Goal: Task Accomplishment & Management: Use online tool/utility

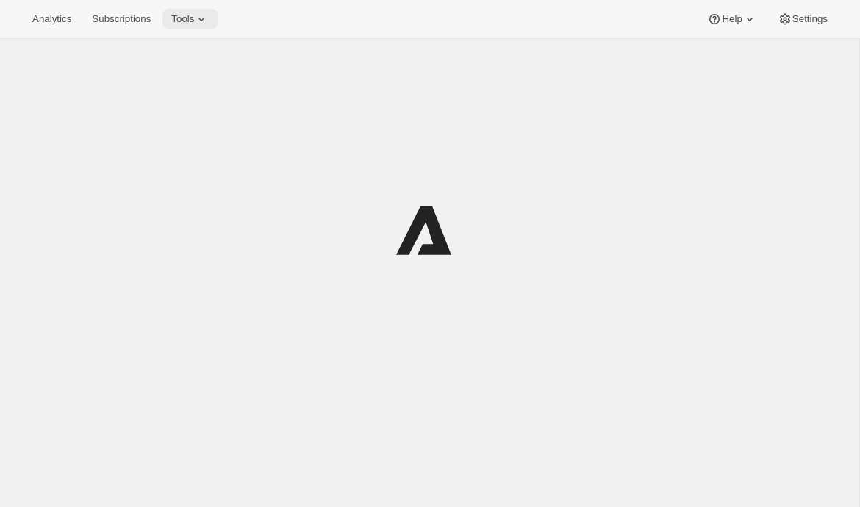
click at [203, 24] on icon at bounding box center [201, 19] width 15 height 15
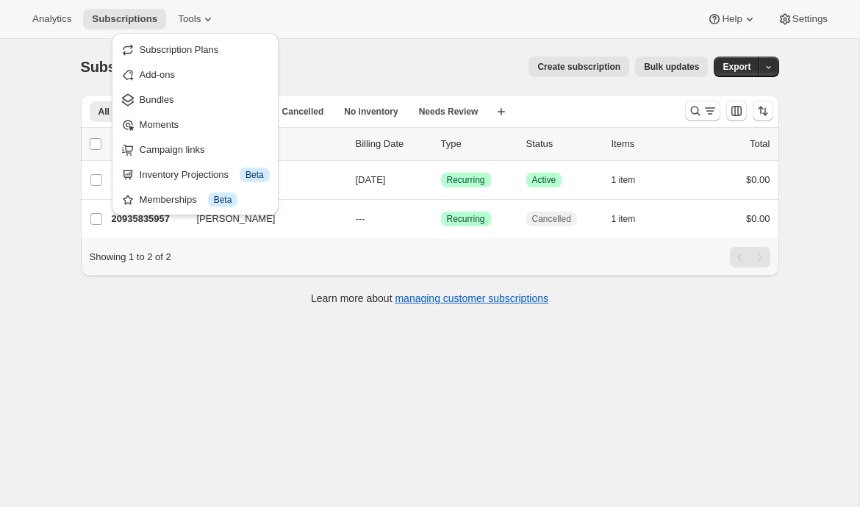
click at [303, 61] on div "Create subscription Bulk updates" at bounding box center [451, 67] width 514 height 21
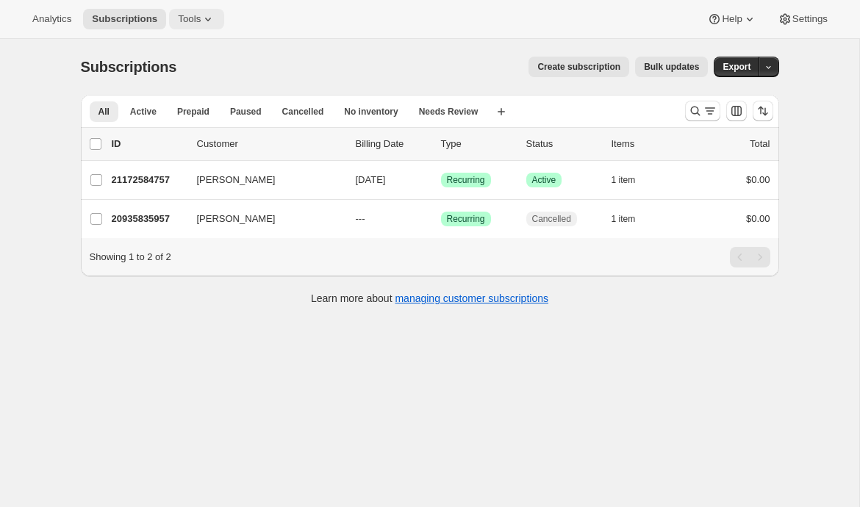
click at [199, 21] on span "Tools" at bounding box center [189, 19] width 23 height 12
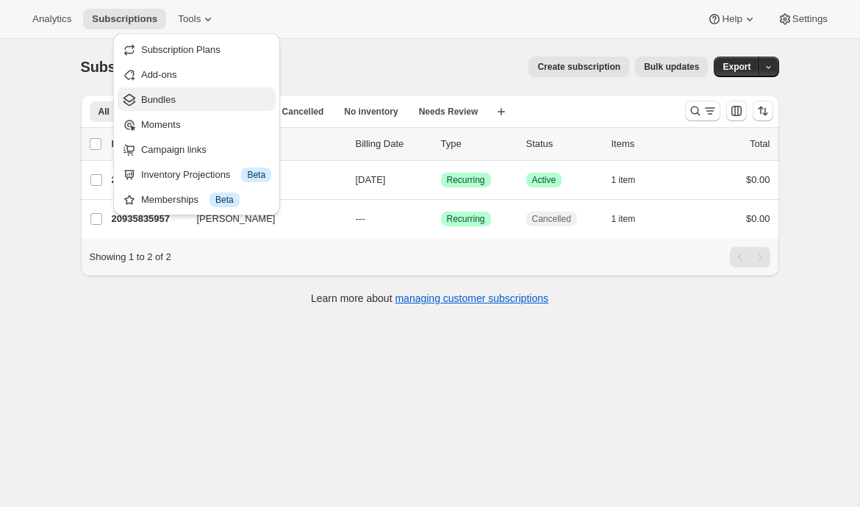
click at [172, 99] on span "Bundles" at bounding box center [158, 99] width 35 height 11
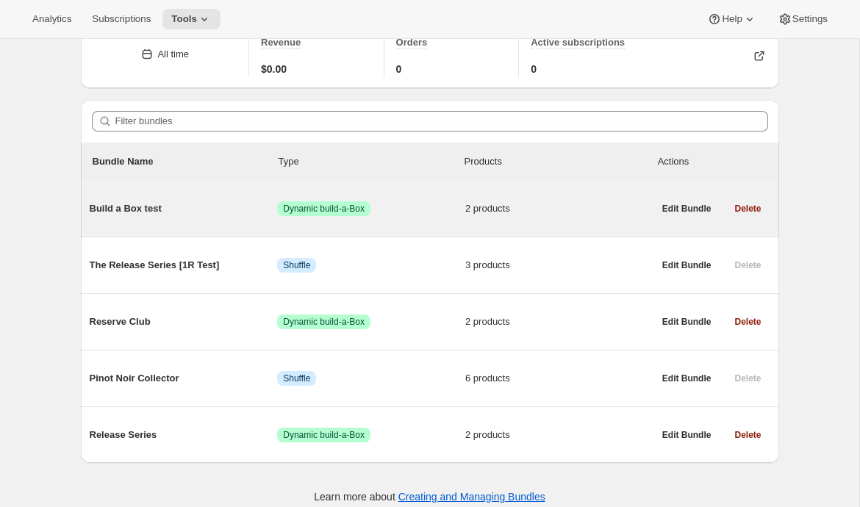
scroll to position [85, 0]
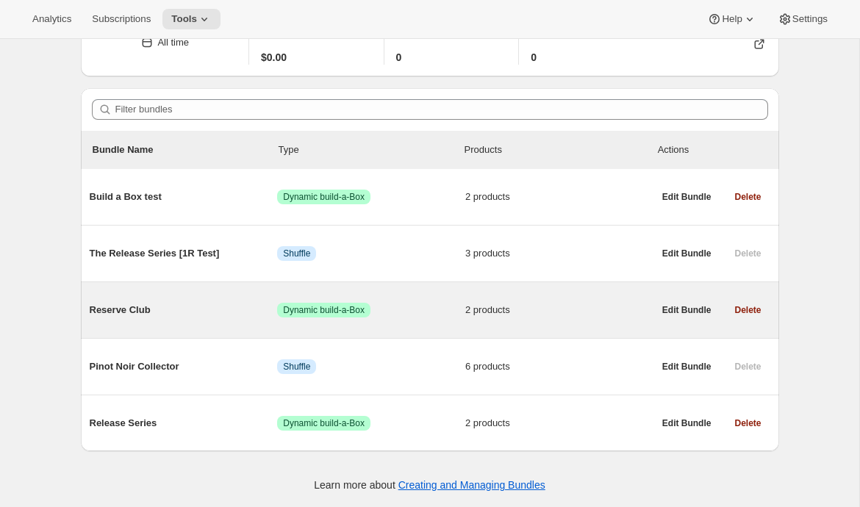
click at [161, 304] on span "Reserve Club" at bounding box center [184, 310] width 188 height 15
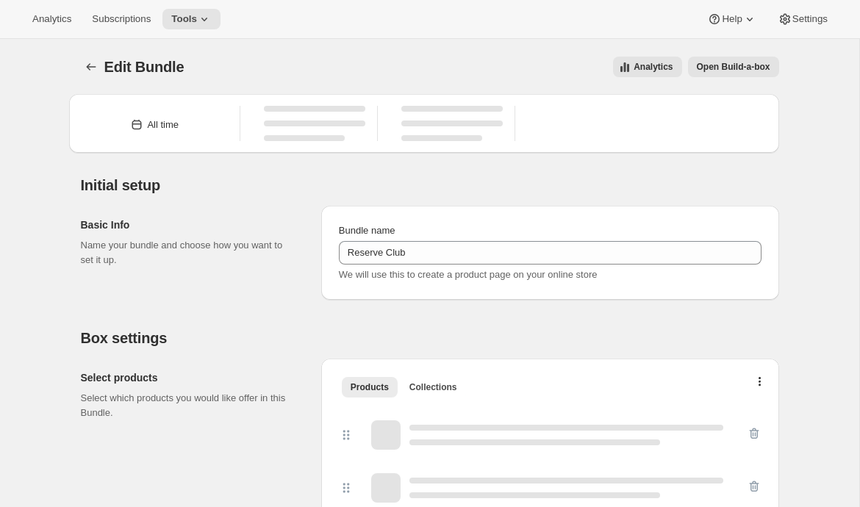
type input "Reserve Club"
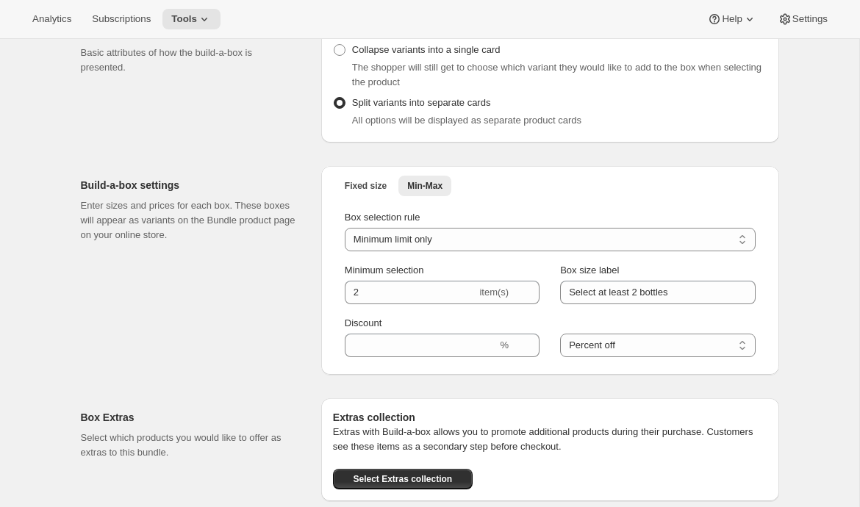
scroll to position [625, 0]
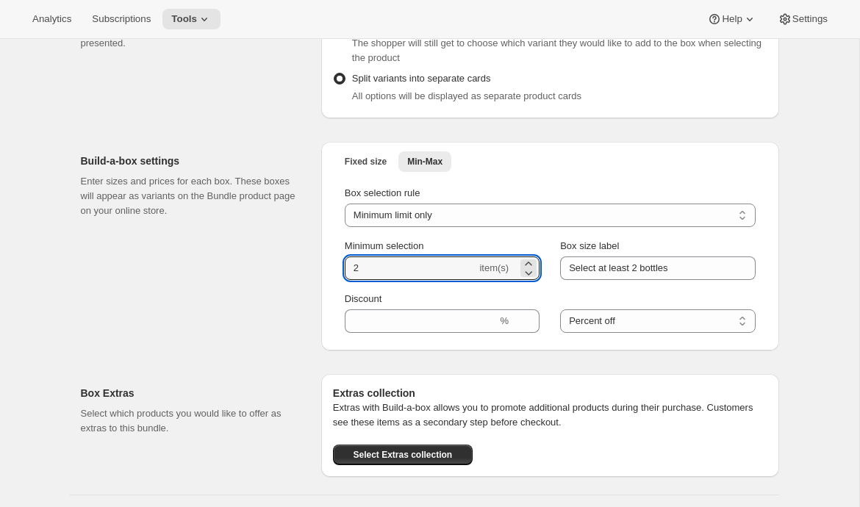
drag, startPoint x: 364, startPoint y: 269, endPoint x: 326, endPoint y: 267, distance: 37.5
click at [331, 269] on div "Fixed size Min-Max More views Fixed size Min-Max More views Box selection rule …" at bounding box center [550, 246] width 458 height 209
type input "1"
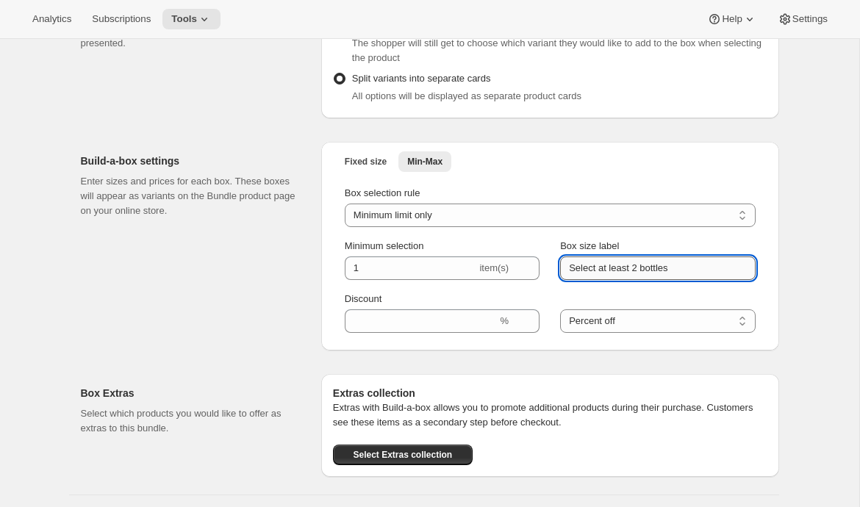
click at [641, 267] on input "Select at least 2 bottles" at bounding box center [657, 268] width 195 height 24
click at [676, 270] on input "Select at least 1 bottles" at bounding box center [657, 268] width 195 height 24
type input "Select at least 1 bottle"
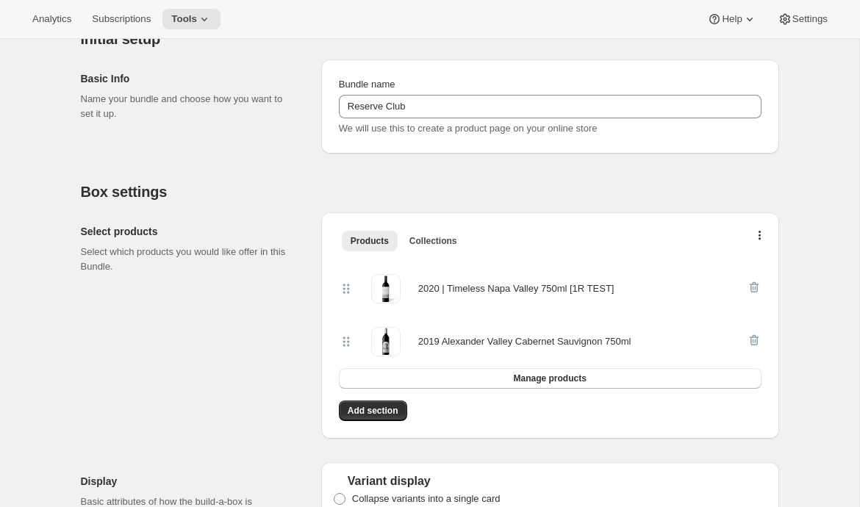
scroll to position [0, 0]
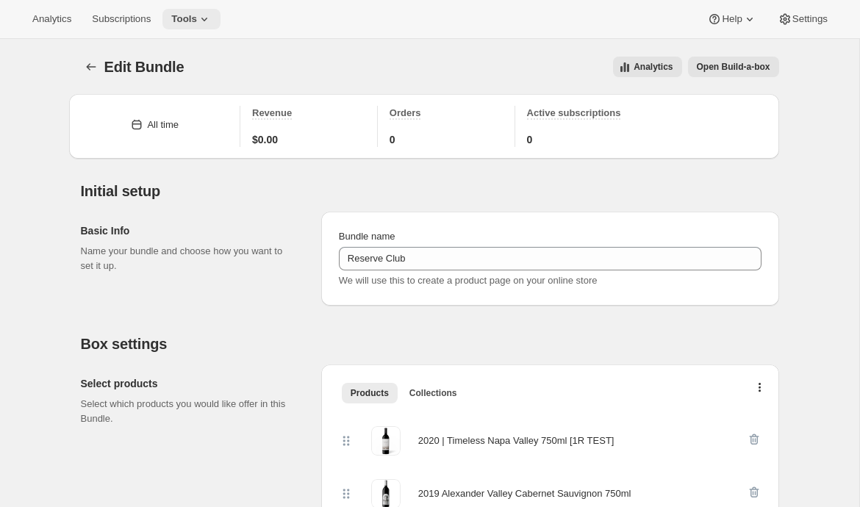
click at [209, 22] on icon at bounding box center [204, 19] width 15 height 15
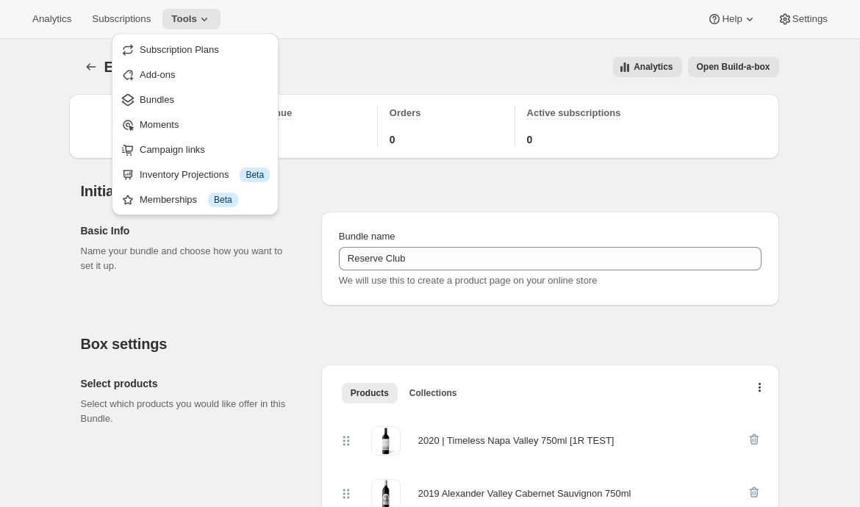
click at [296, 57] on div "Analytics Open Build-a-box" at bounding box center [489, 67] width 577 height 21
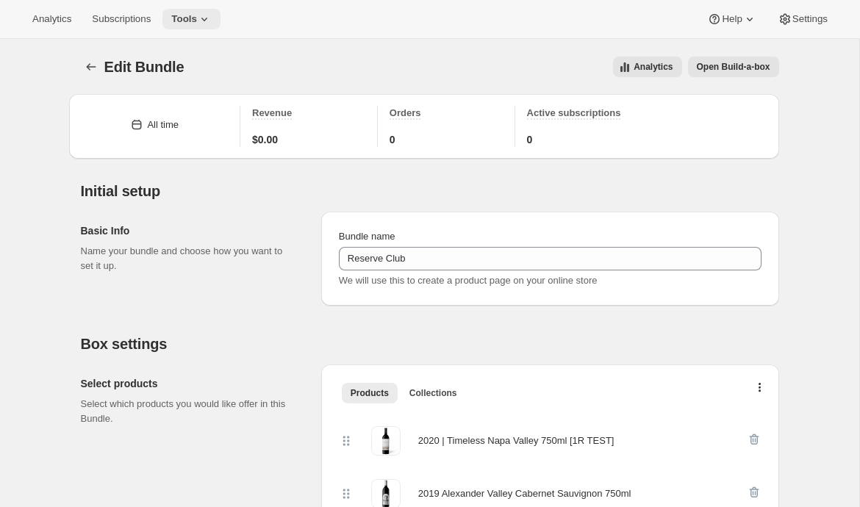
click at [208, 16] on icon at bounding box center [204, 19] width 15 height 15
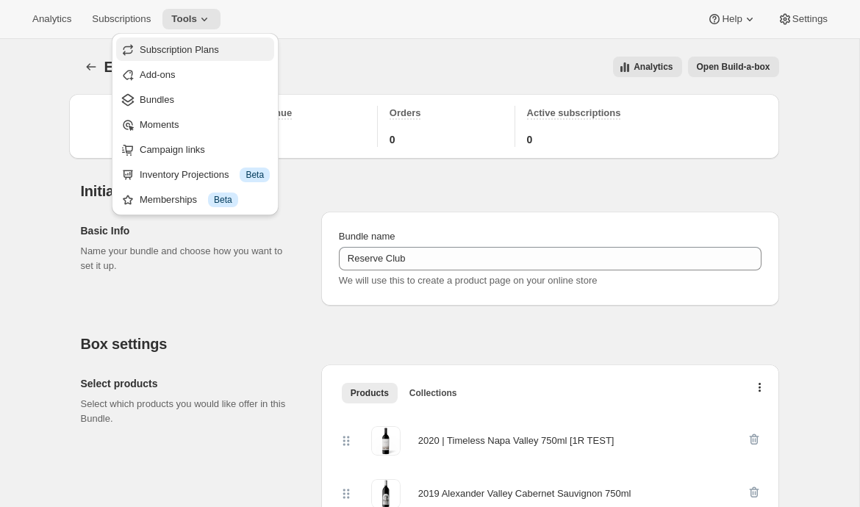
click at [203, 46] on span "Subscription Plans" at bounding box center [179, 49] width 79 height 11
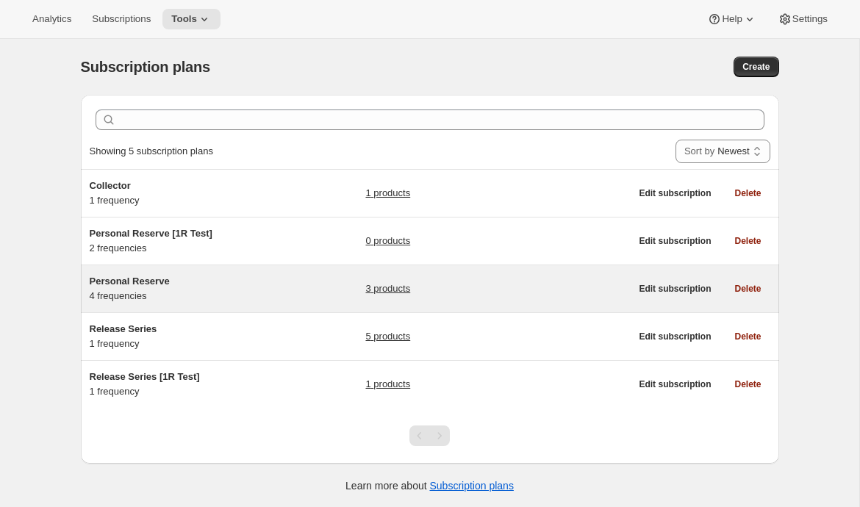
click at [220, 285] on h5 "Personal Reserve" at bounding box center [182, 281] width 184 height 15
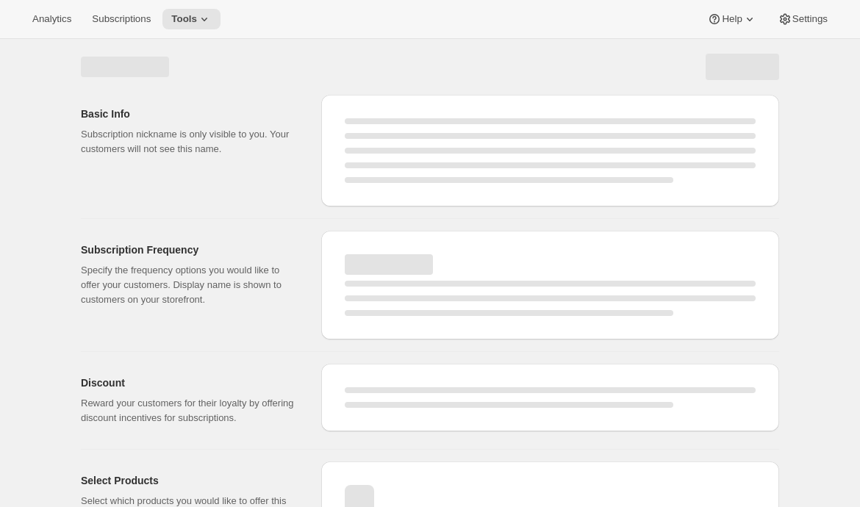
select select "WEEK"
select select "MONTH"
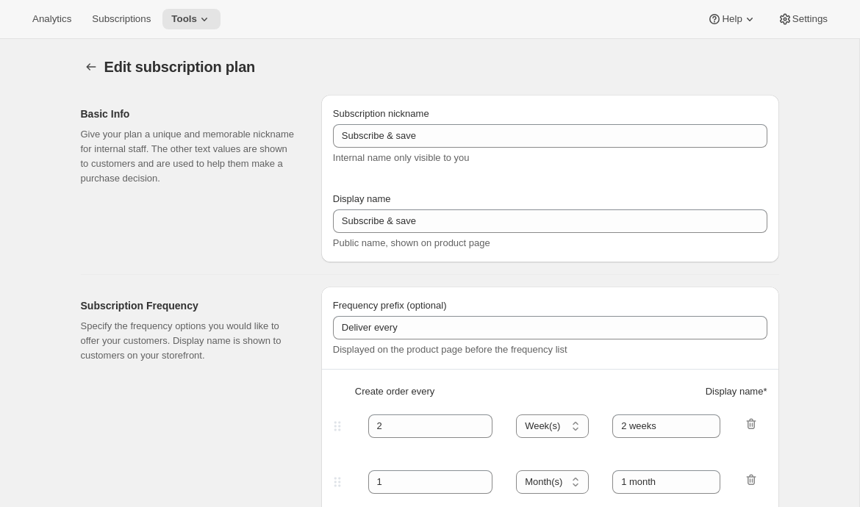
type input "Personal Reserve"
type input "1"
select select "MONTH"
type input "1 month"
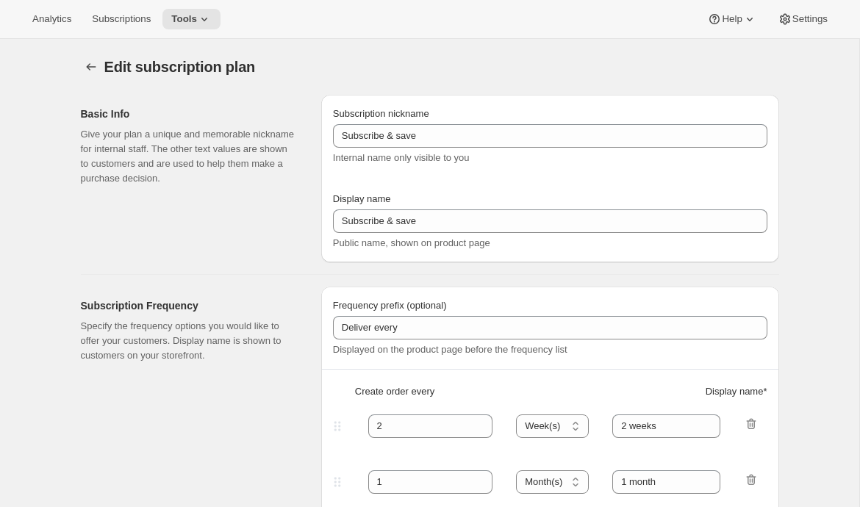
type input "2"
type input "2 Months"
type input "10"
type input "Choose which wines you’d like, how many bottles you’d like of each, and how oft…"
select select "MONTH"
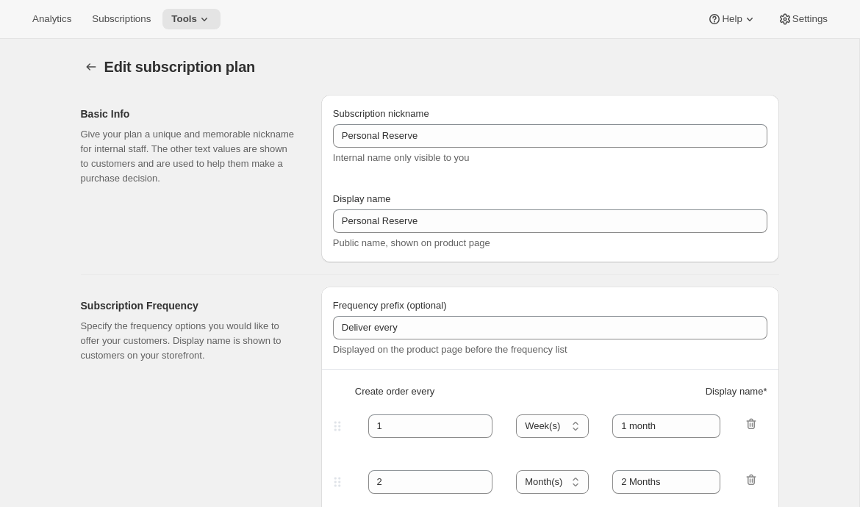
select select "MONTH"
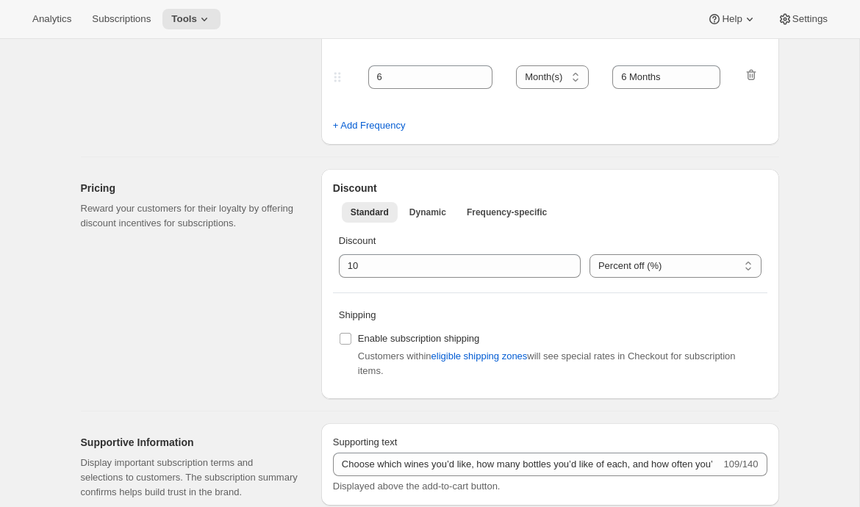
scroll to position [492, 0]
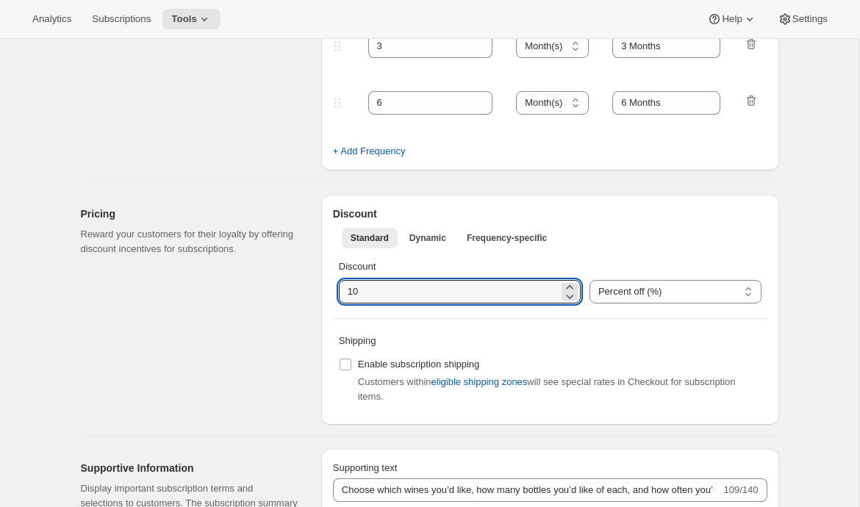
drag, startPoint x: 363, startPoint y: 292, endPoint x: 303, endPoint y: 292, distance: 59.5
click at [303, 292] on div "Pricing Reward your customers for their loyalty by offering discount incentives…" at bounding box center [424, 304] width 710 height 242
type input "0"
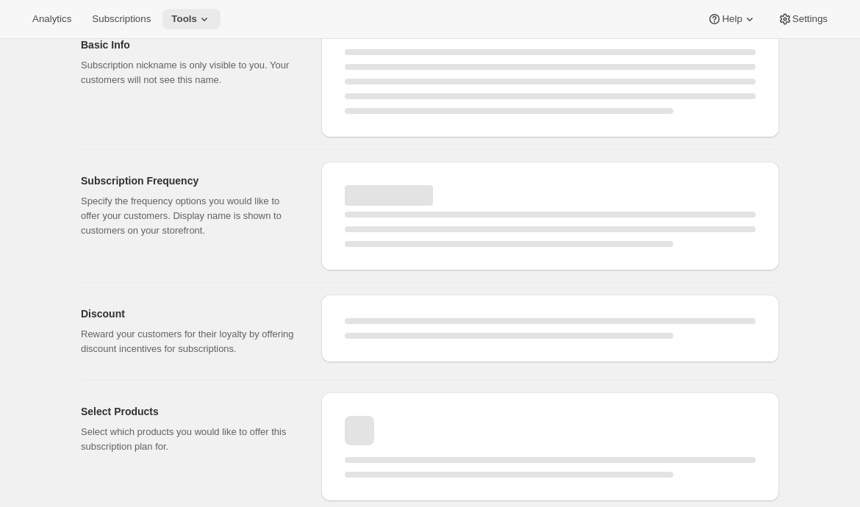
select select "MONTH"
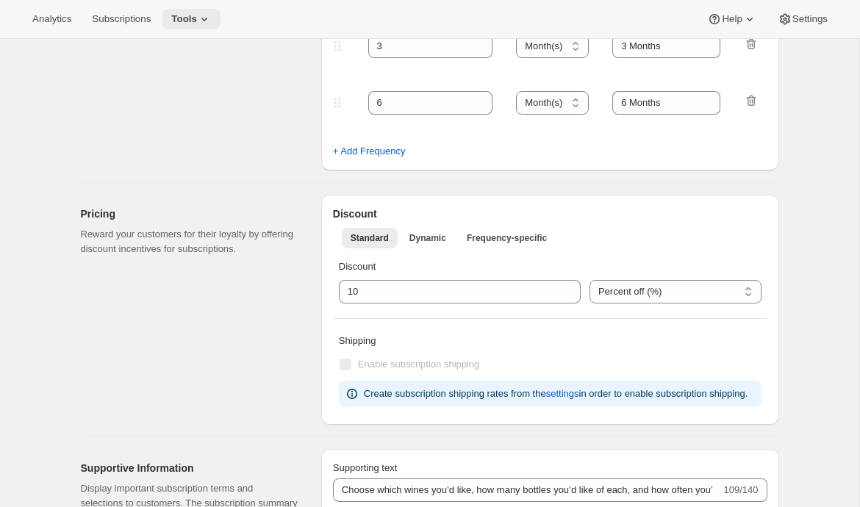
type input "0"
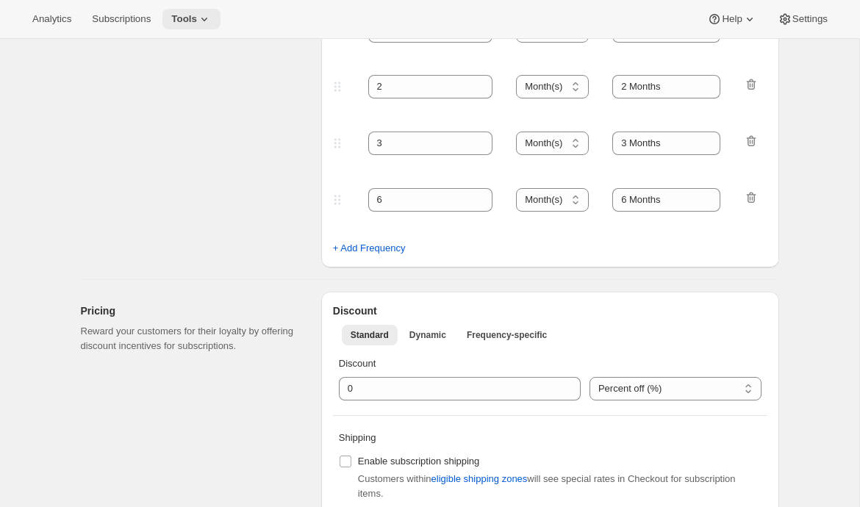
click at [203, 12] on button "Tools" at bounding box center [191, 19] width 58 height 21
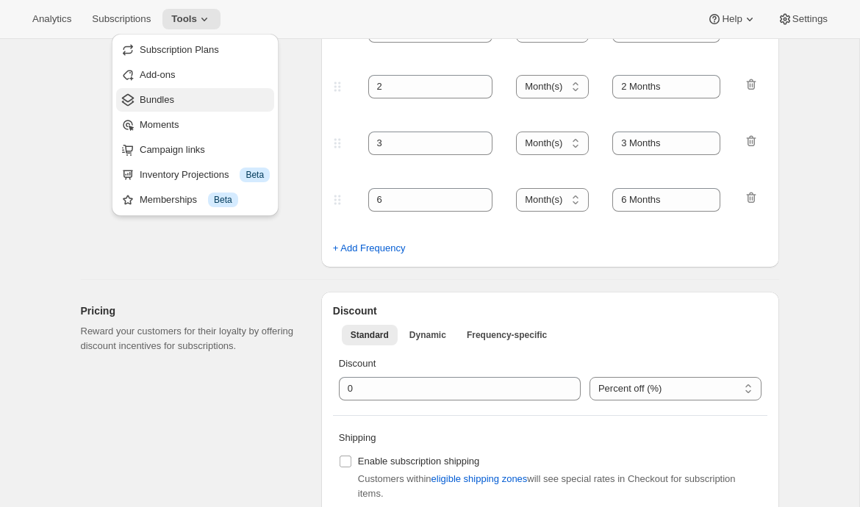
click at [181, 97] on span "Bundles" at bounding box center [205, 100] width 130 height 15
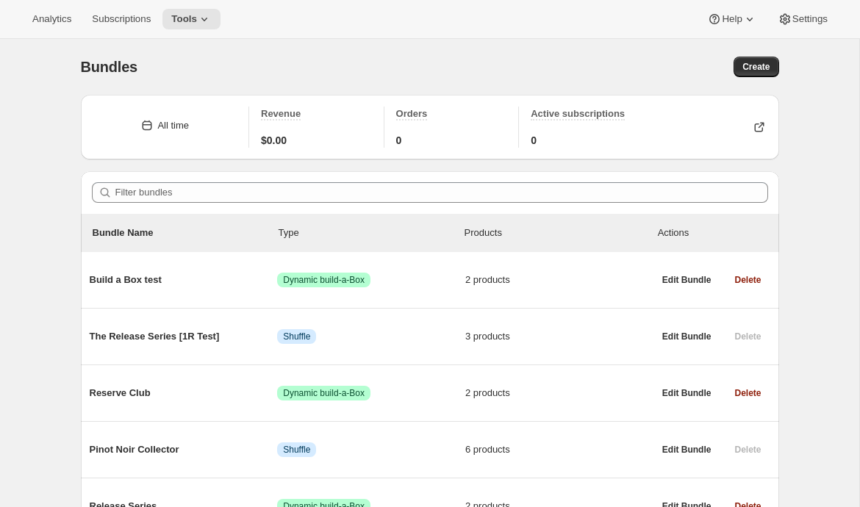
scroll to position [85, 0]
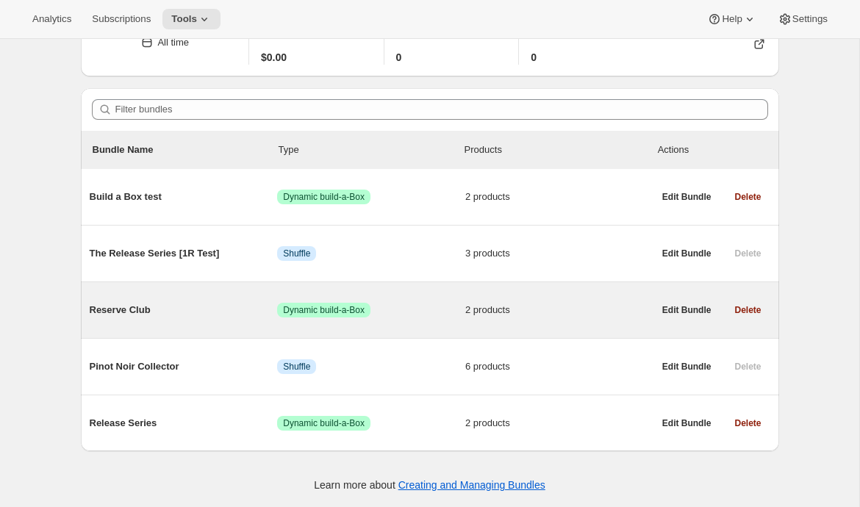
click at [214, 318] on div "Reserve Club Success Dynamic build-a-Box 2 products" at bounding box center [372, 310] width 564 height 38
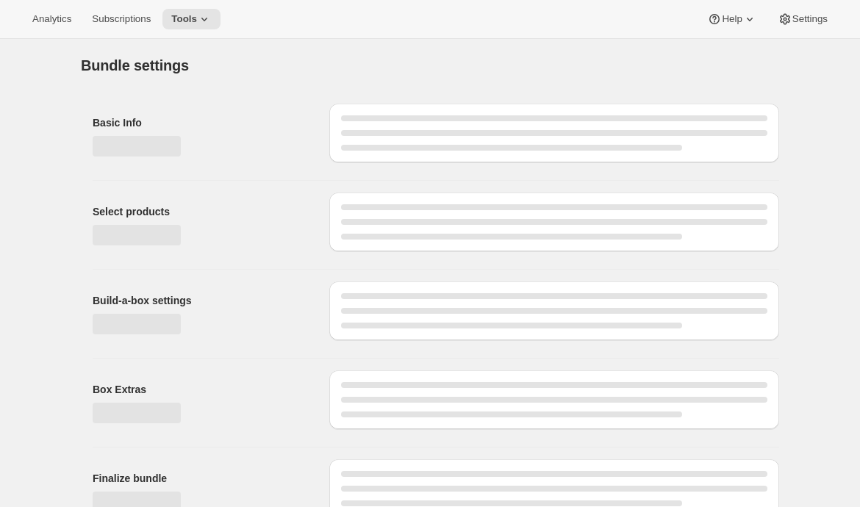
type input "Reserve Club"
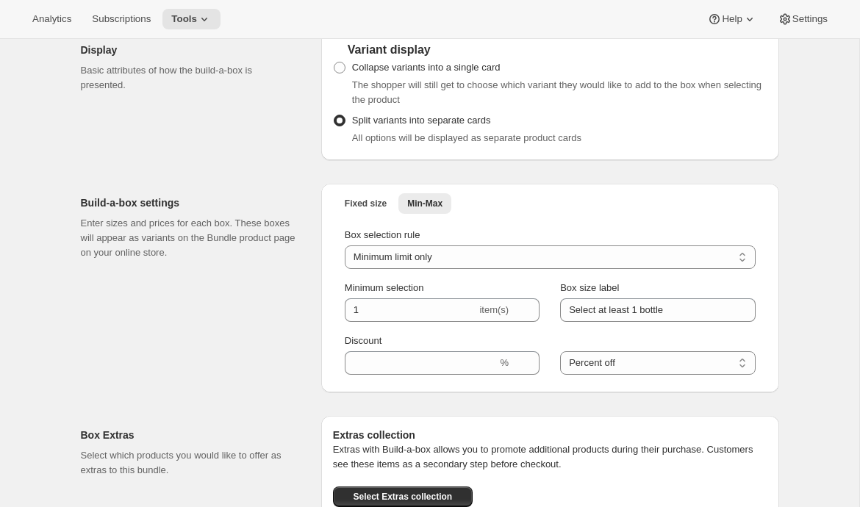
scroll to position [730, 0]
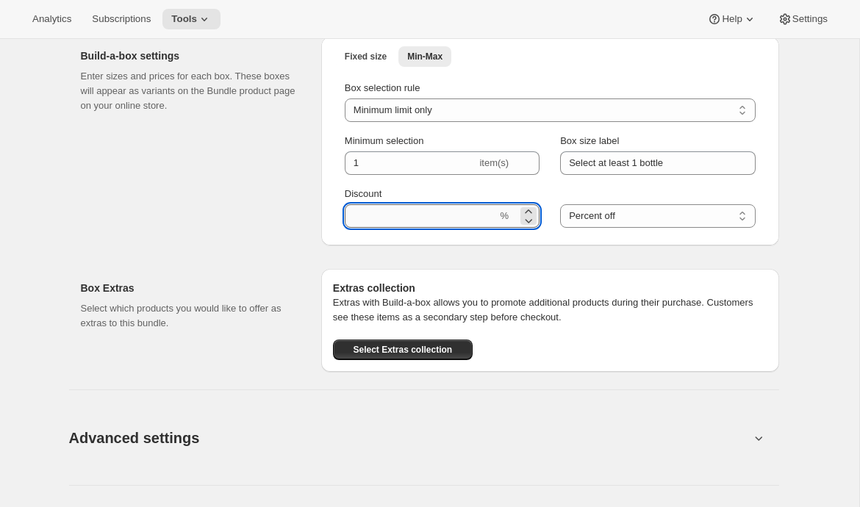
click at [392, 213] on input "Discount" at bounding box center [421, 216] width 153 height 24
type input "10"
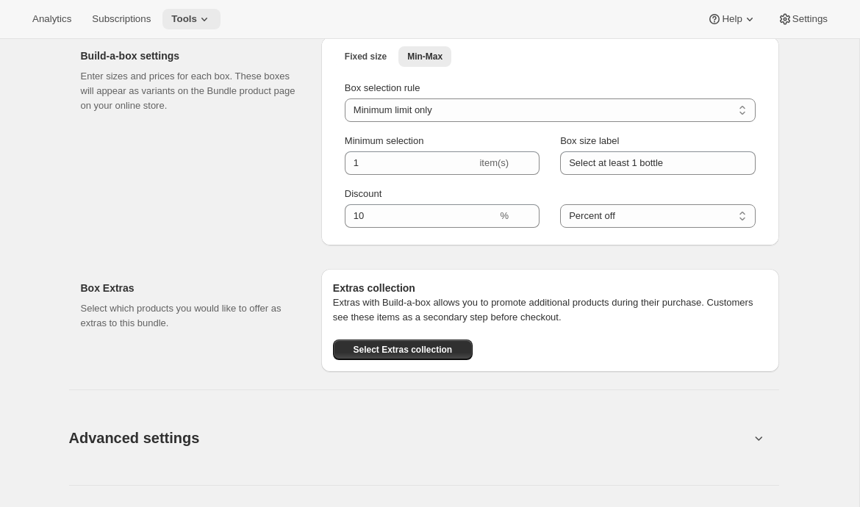
click at [215, 26] on button "Tools" at bounding box center [191, 19] width 58 height 21
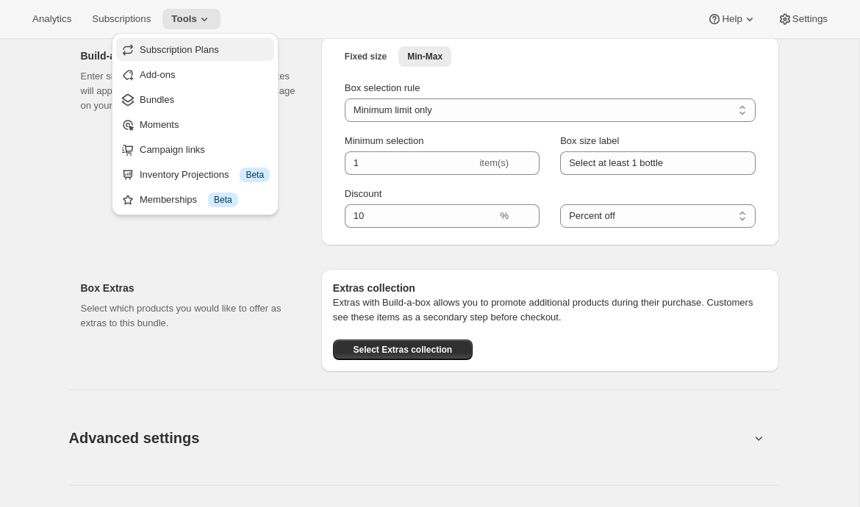
click at [218, 46] on span "Subscription Plans" at bounding box center [179, 49] width 79 height 11
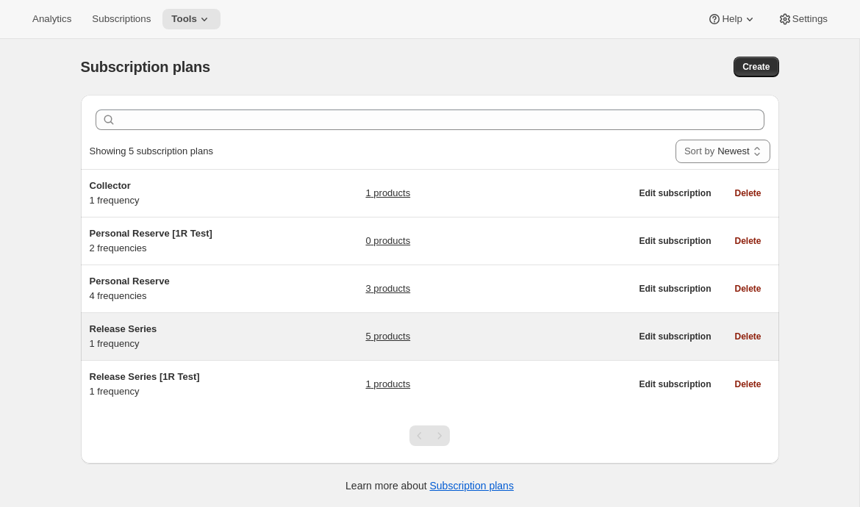
click at [169, 331] on h5 "Release Series" at bounding box center [182, 329] width 184 height 15
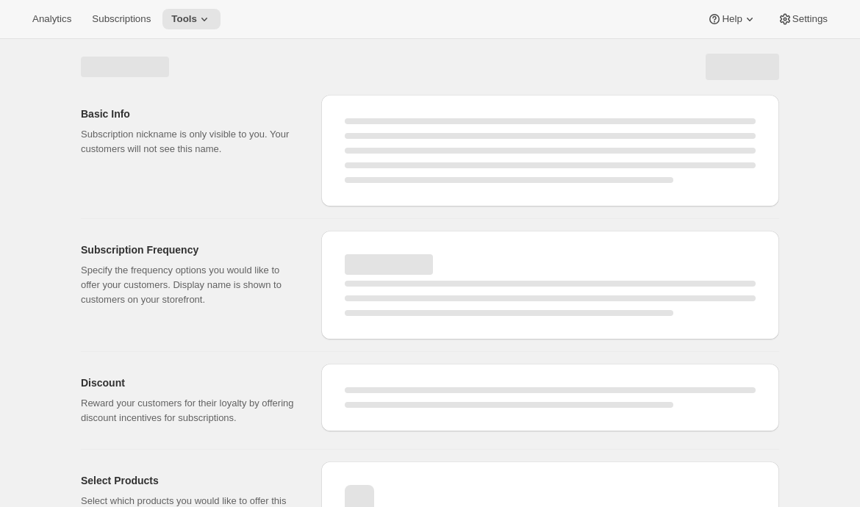
select select "WEEK"
select select "MONTH"
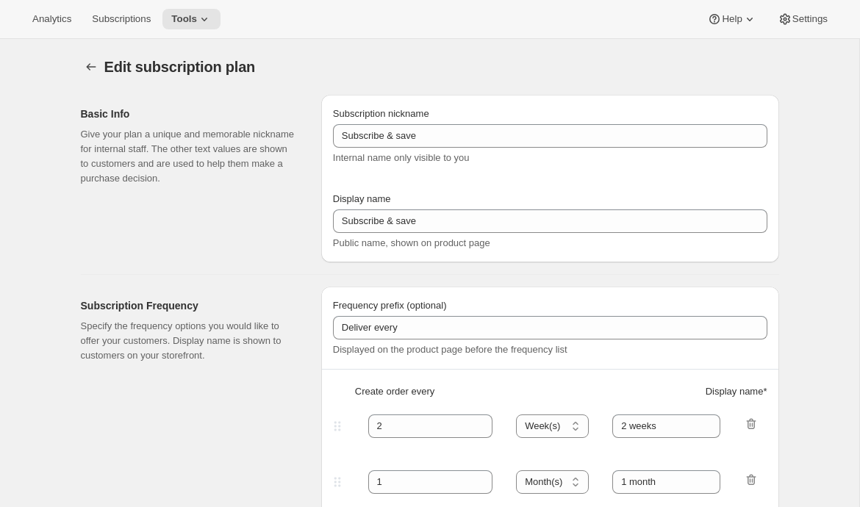
type input "Release Series"
type input "4"
select select "MONTH"
type input "4 months"
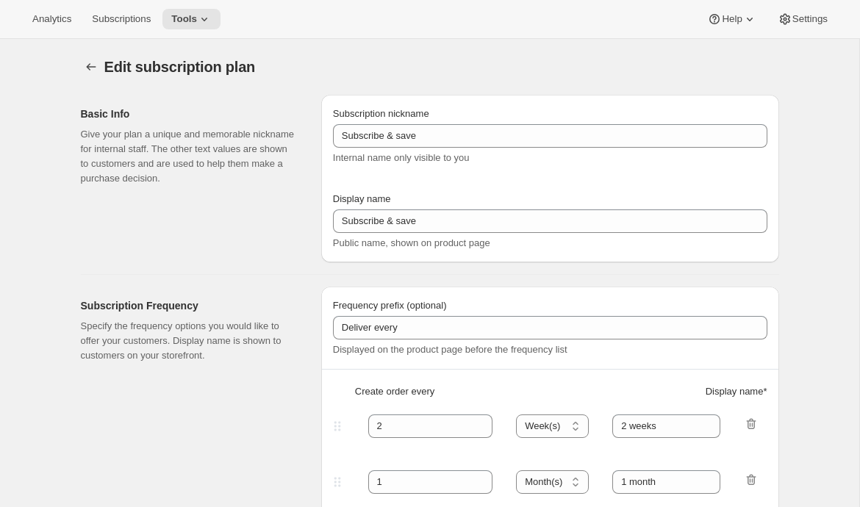
type input "Choose how many bottles you want of the Napa Valley Release​, Alexander Valley …"
checkbox input "true"
select select "YEARDAY"
select select "6"
select select "10"
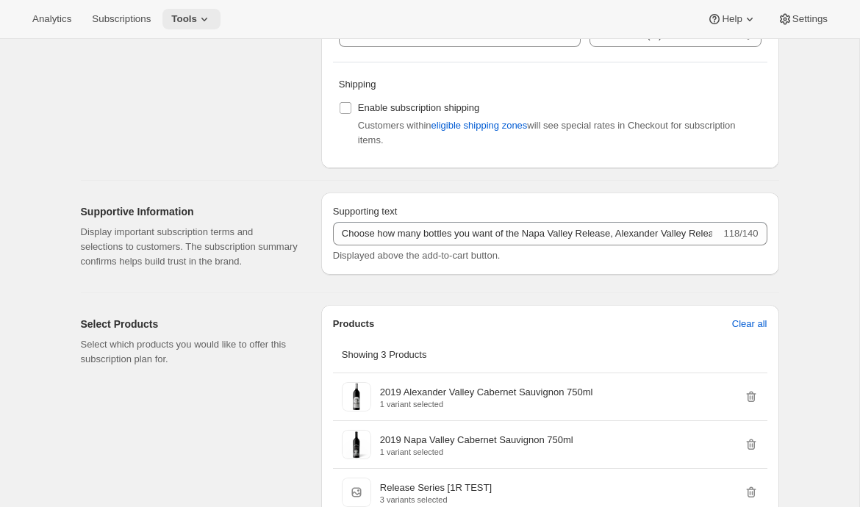
scroll to position [531, 0]
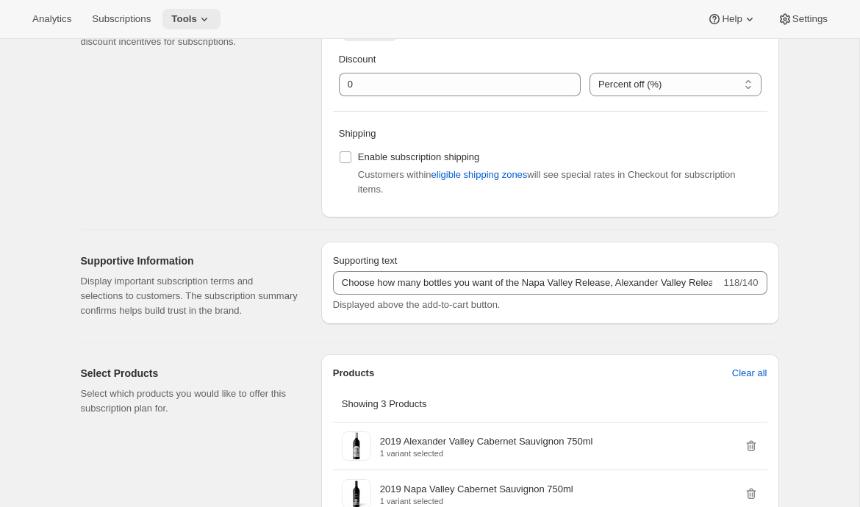
click at [210, 22] on icon at bounding box center [204, 19] width 15 height 15
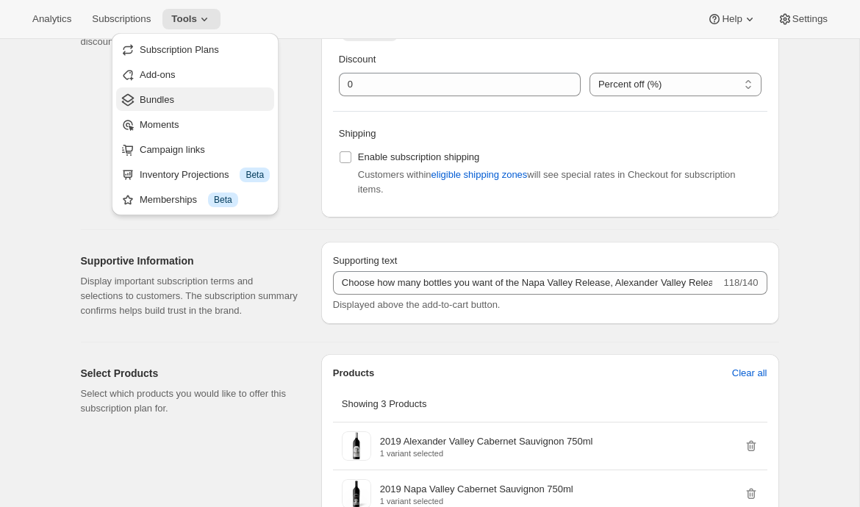
click at [195, 96] on span "Bundles" at bounding box center [205, 100] width 130 height 15
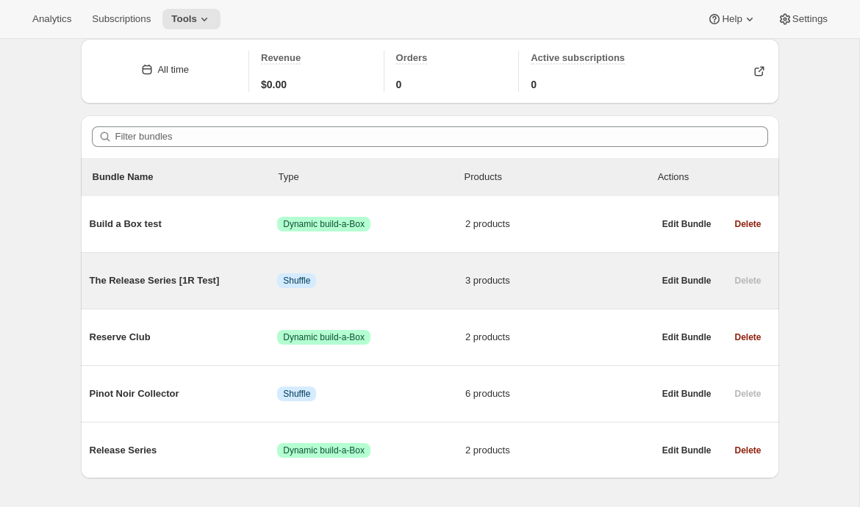
scroll to position [85, 0]
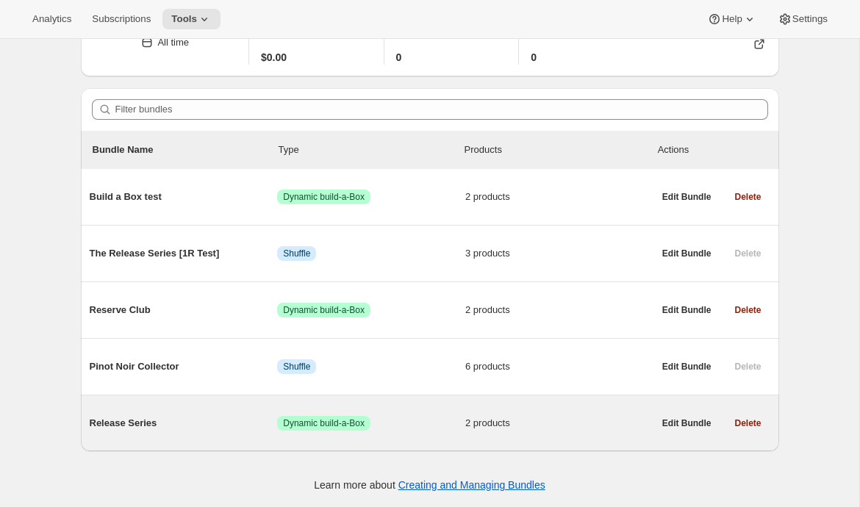
click at [181, 414] on div "Release Series Success Dynamic build-a-Box 2 products" at bounding box center [372, 423] width 564 height 38
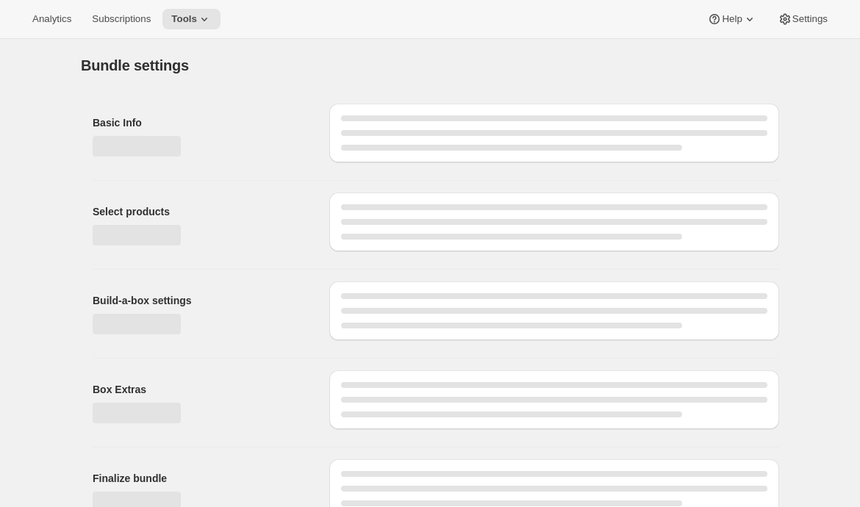
type input "Release Series"
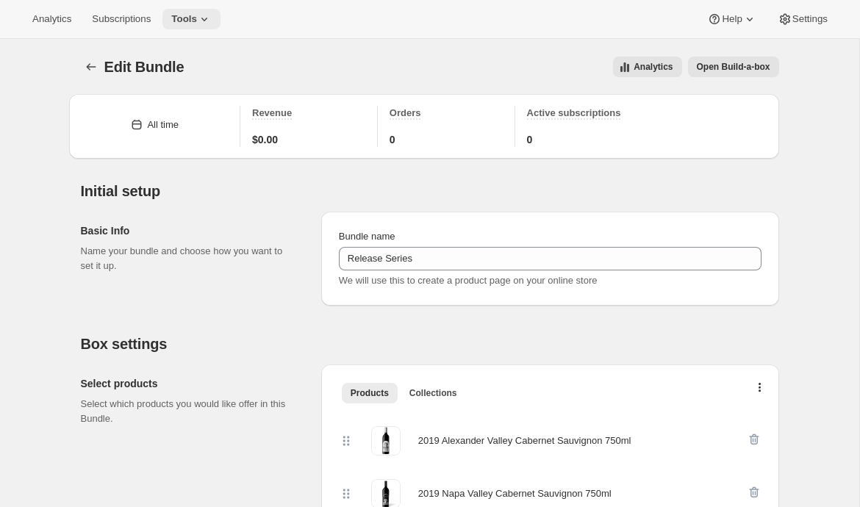
click at [205, 24] on icon at bounding box center [204, 19] width 15 height 15
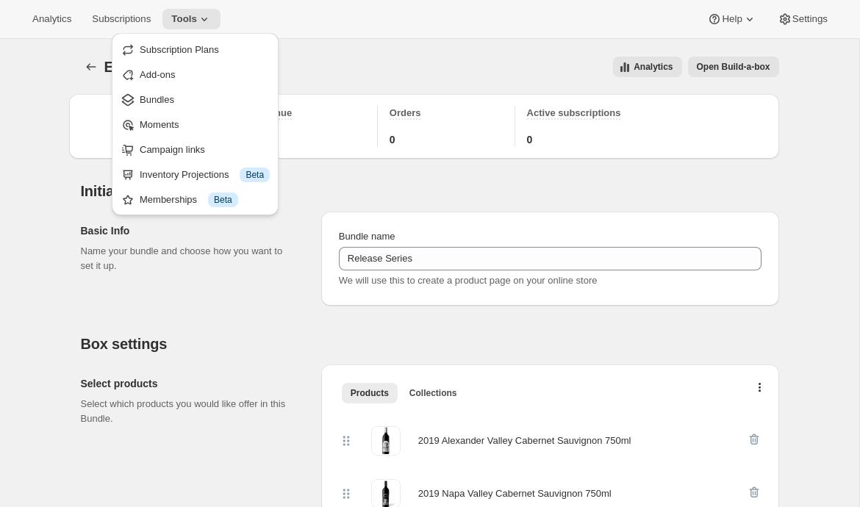
click at [298, 26] on div "Analytics Subscriptions Tools Help Settings" at bounding box center [430, 19] width 860 height 39
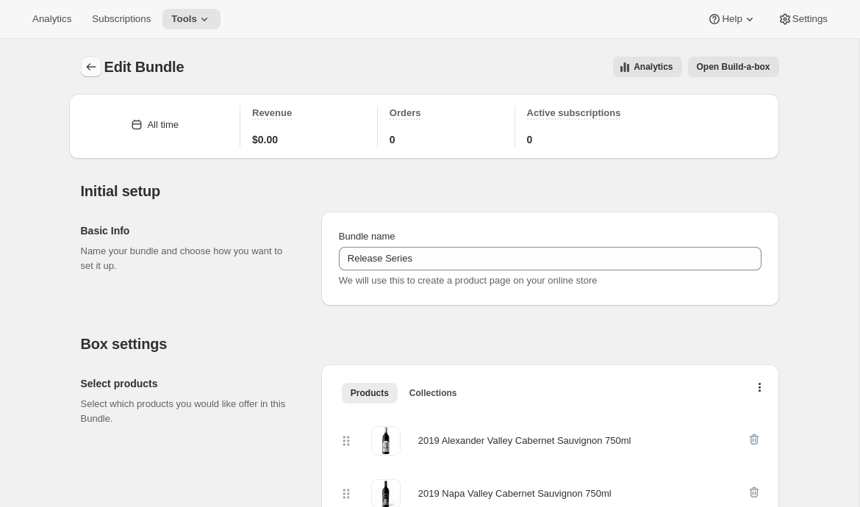
click at [91, 65] on icon "Bundles" at bounding box center [91, 67] width 15 height 15
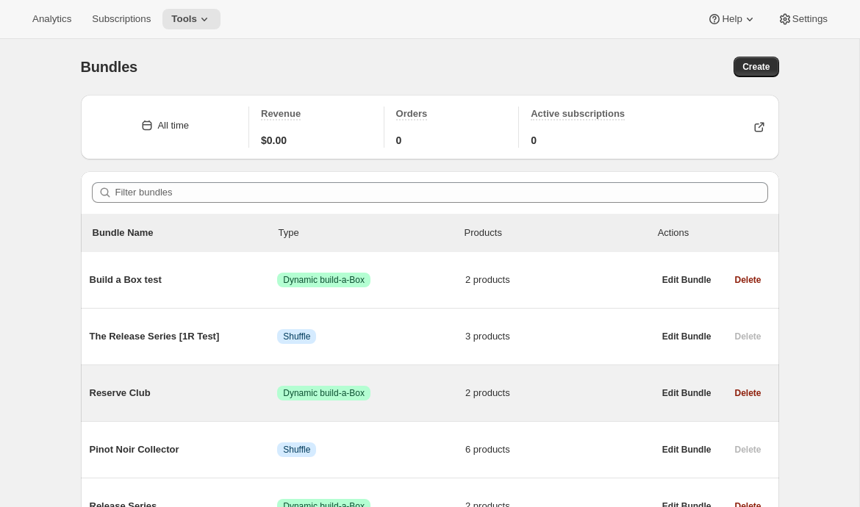
scroll to position [85, 0]
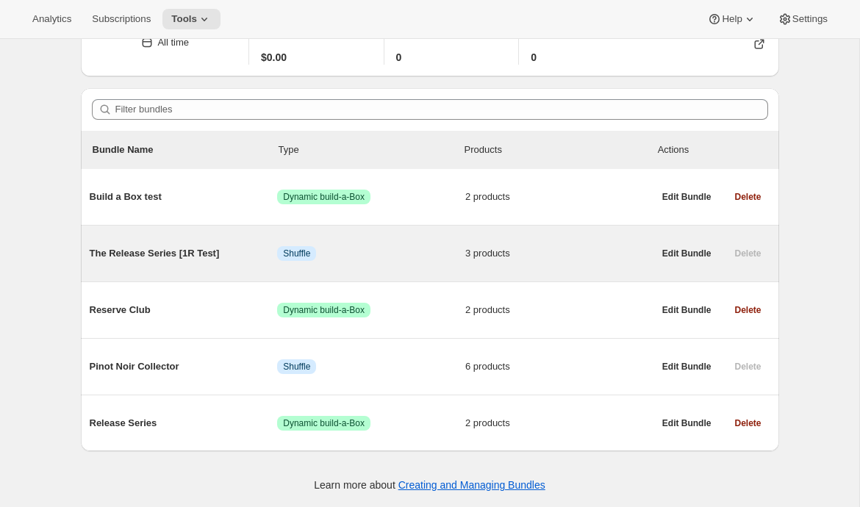
click at [243, 254] on span "The Release Series [1R Test]" at bounding box center [184, 253] width 188 height 15
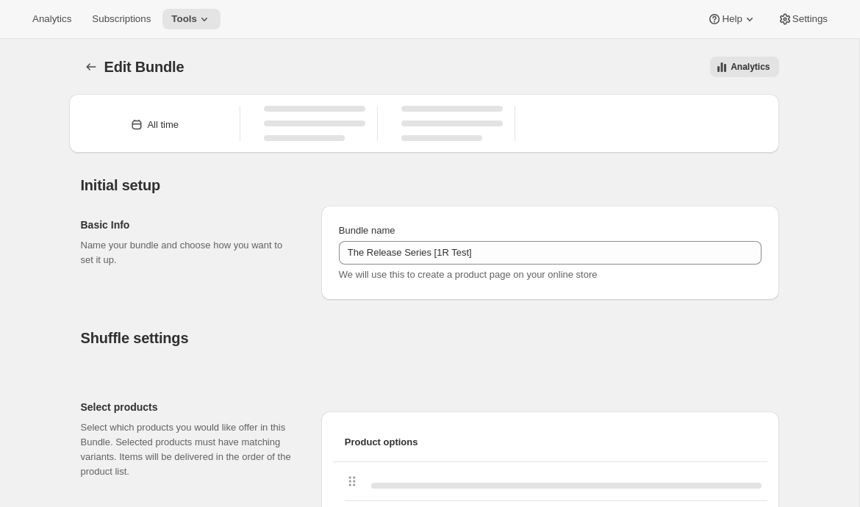
type input "The Release Series [1R Test]"
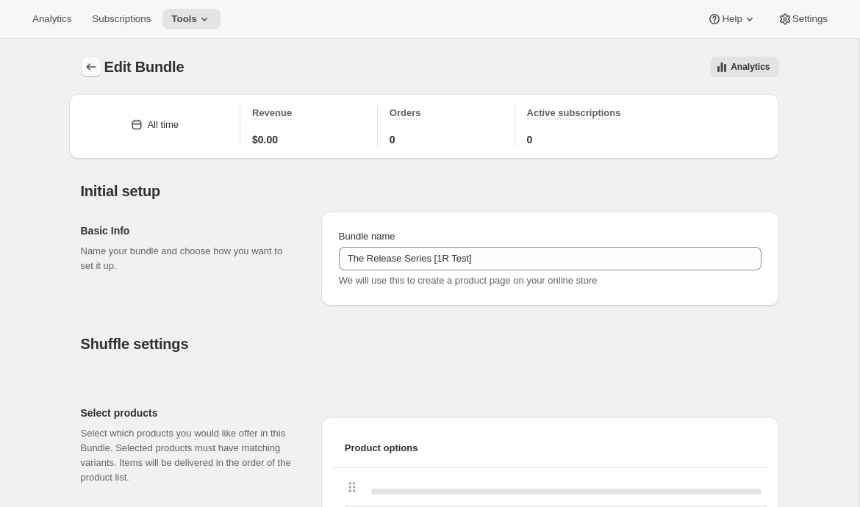
click at [88, 62] on icon "Bundles" at bounding box center [91, 67] width 15 height 15
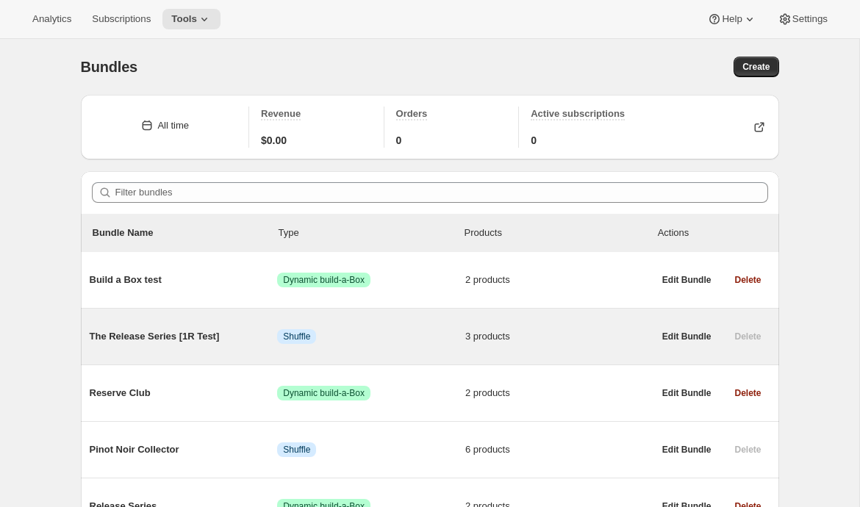
scroll to position [85, 0]
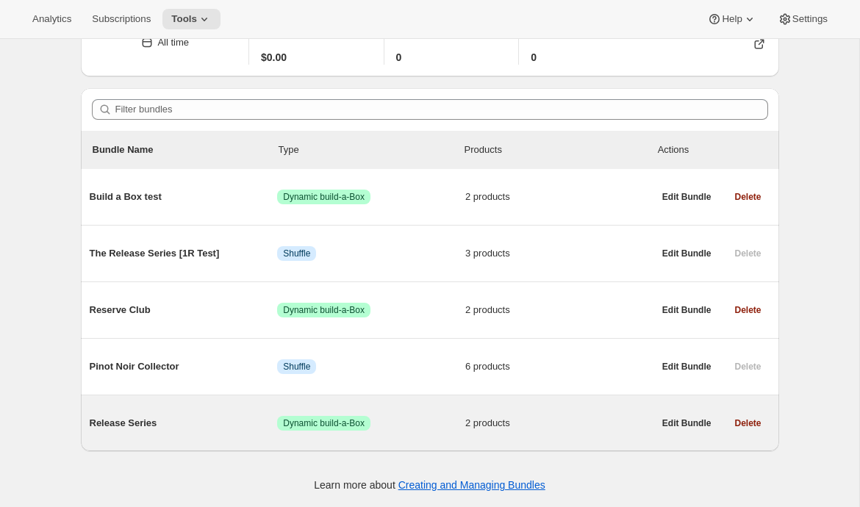
click at [108, 423] on span "Release Series" at bounding box center [184, 423] width 188 height 15
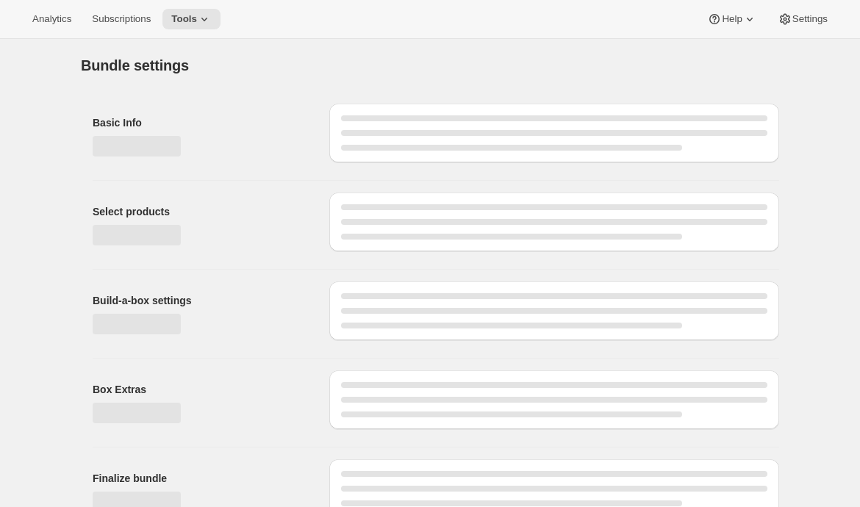
type input "Release Series"
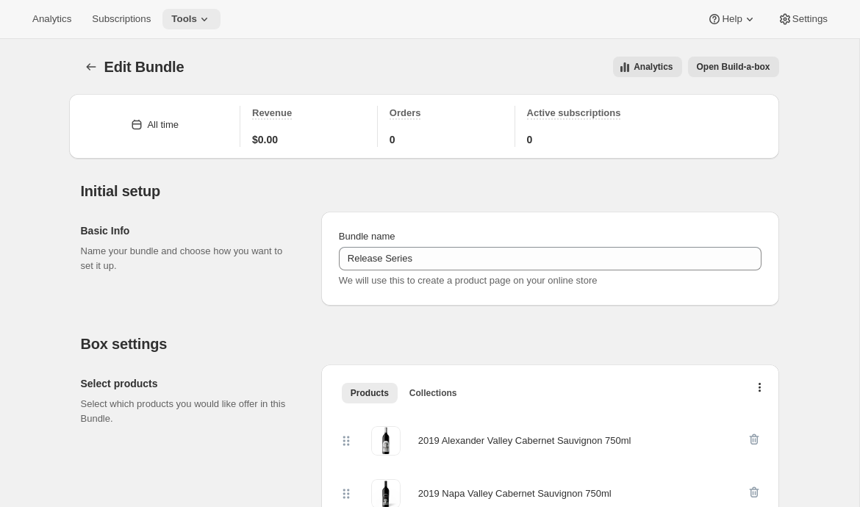
click at [212, 17] on icon at bounding box center [204, 19] width 15 height 15
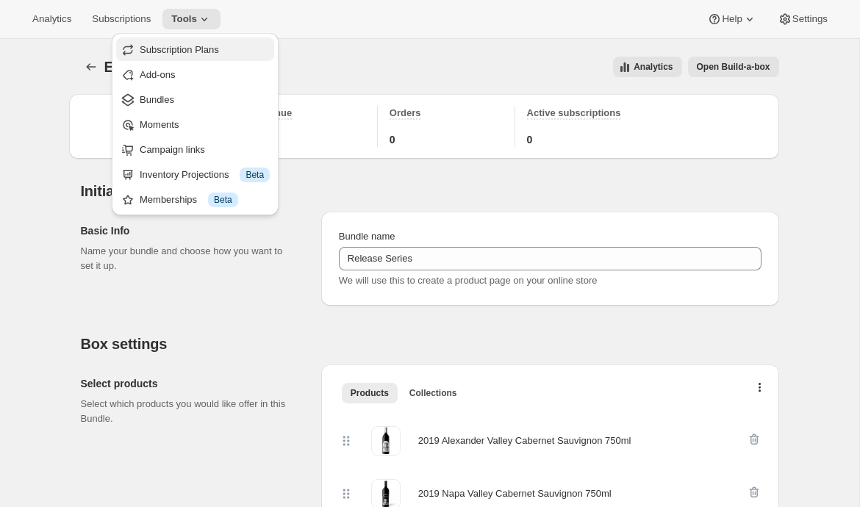
click at [206, 48] on span "Subscription Plans" at bounding box center [179, 49] width 79 height 11
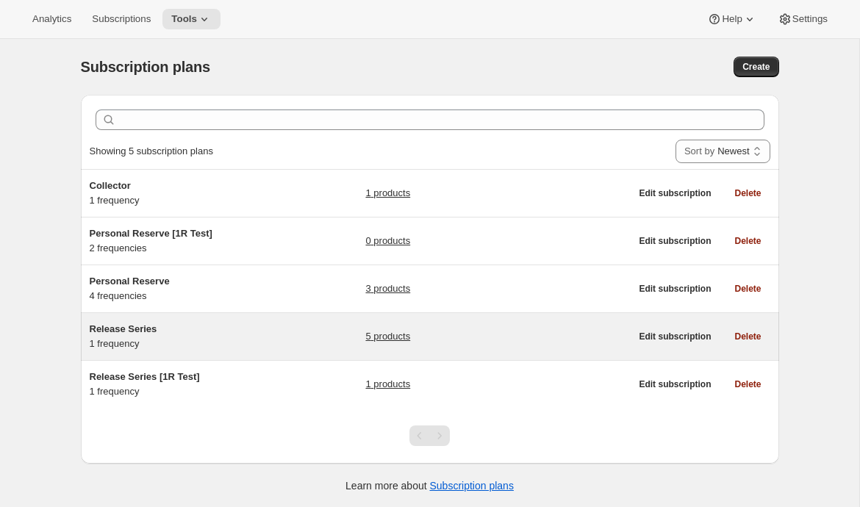
click at [179, 341] on div "Release Series 1 frequency" at bounding box center [182, 336] width 184 height 29
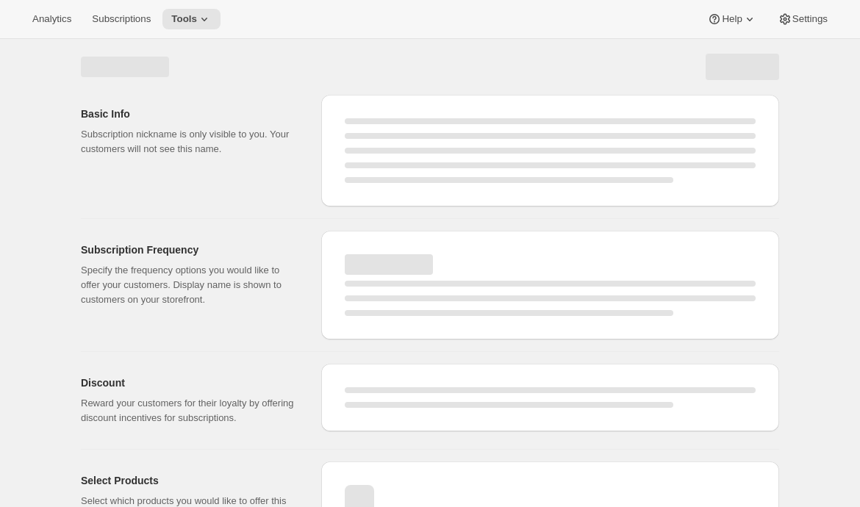
select select "WEEK"
select select "MONTH"
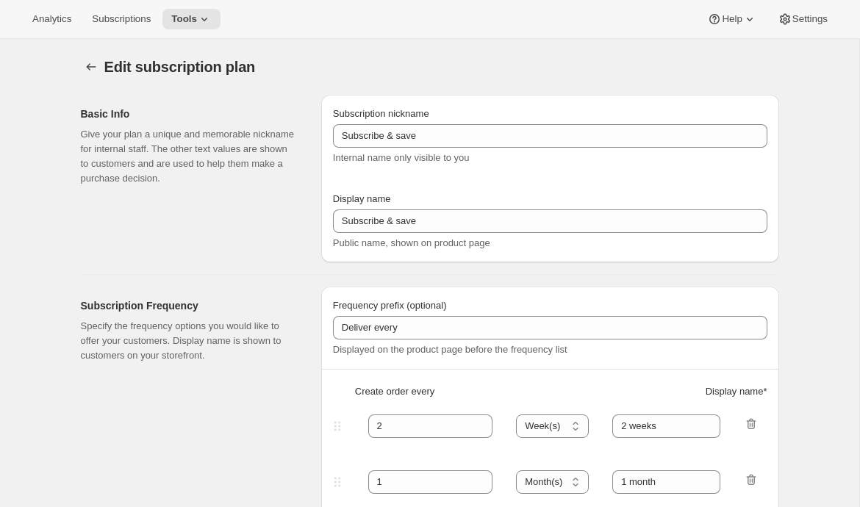
type input "Release Series"
type input "4"
select select "MONTH"
type input "4 months"
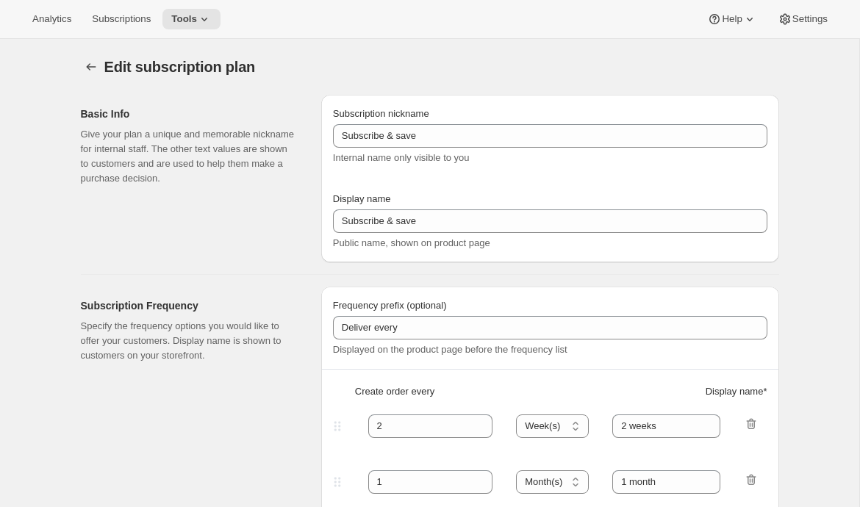
type input "Choose how many bottles you want of the Napa Valley Release​, Alexander Valley …"
checkbox input "true"
select select "YEARDAY"
select select "6"
select select "10"
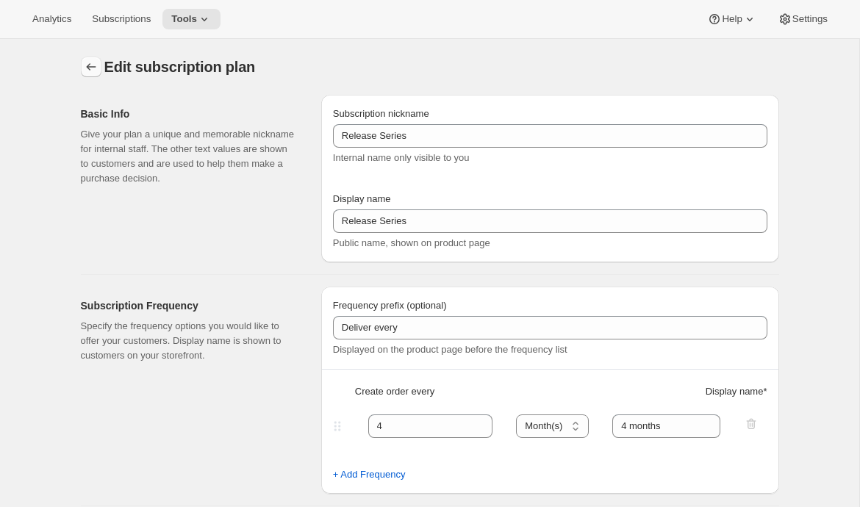
click at [90, 68] on icon "Subscription plans" at bounding box center [91, 67] width 15 height 15
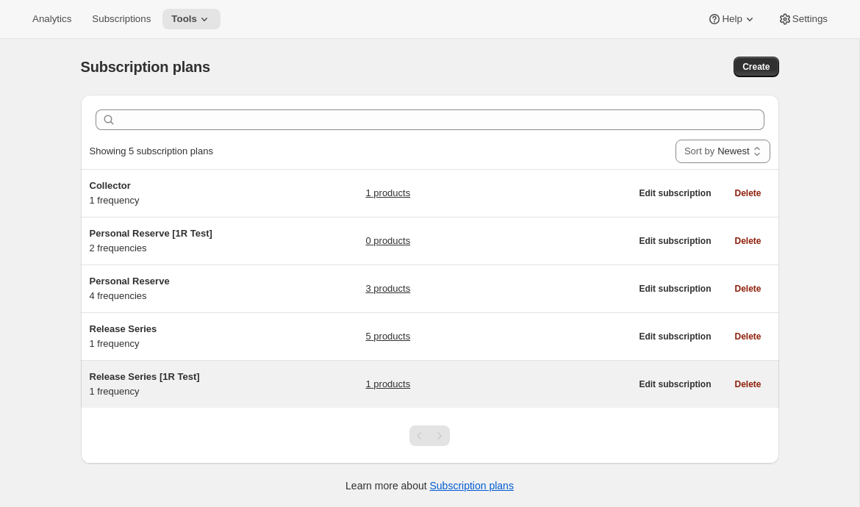
click at [155, 389] on div "Release Series [1R Test] 1 frequency" at bounding box center [182, 384] width 184 height 29
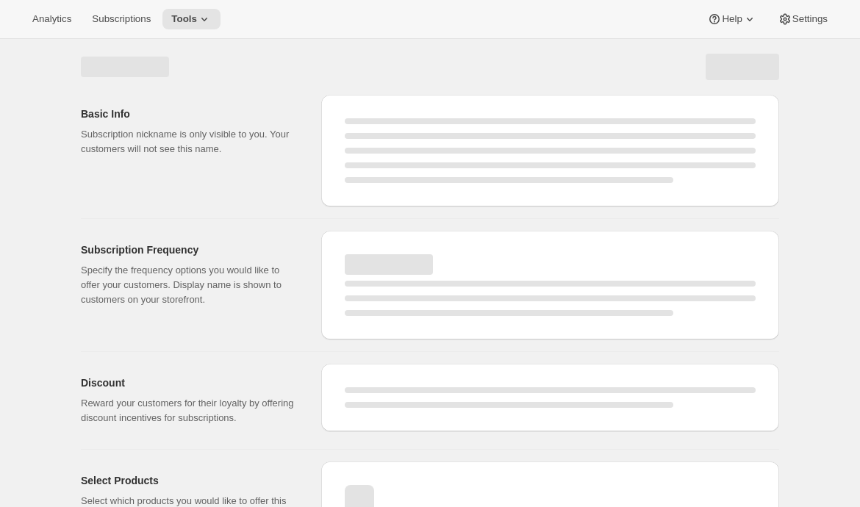
select select "WEEK"
select select "MONTH"
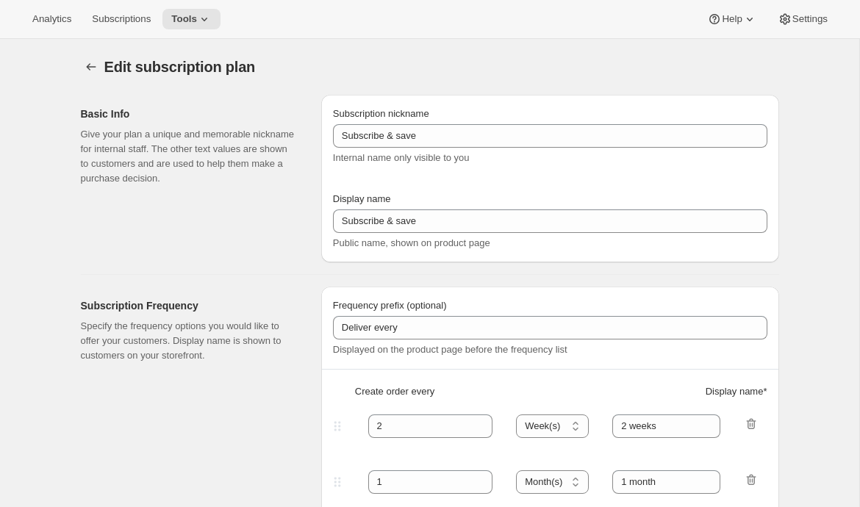
type input "Release Series [1R Test]"
type input "1"
select select "YEAR"
type input "Yearly"
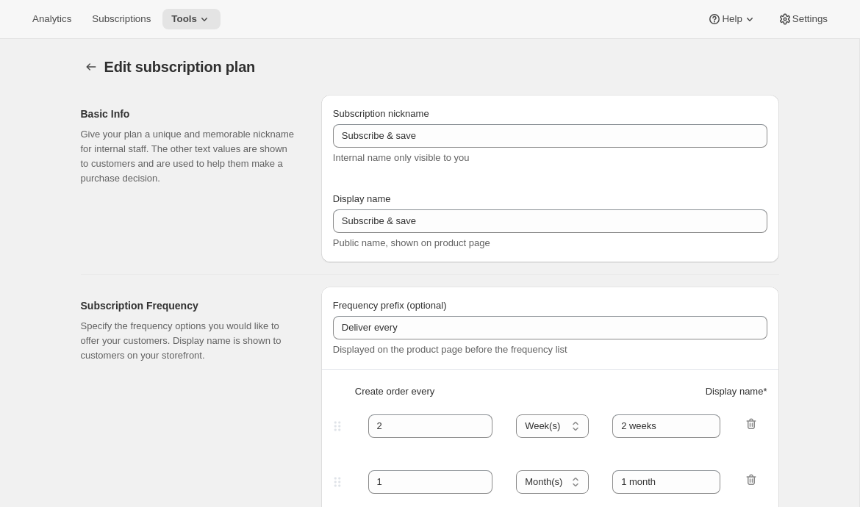
type input "5"
checkbox input "true"
select select "YEARDAY"
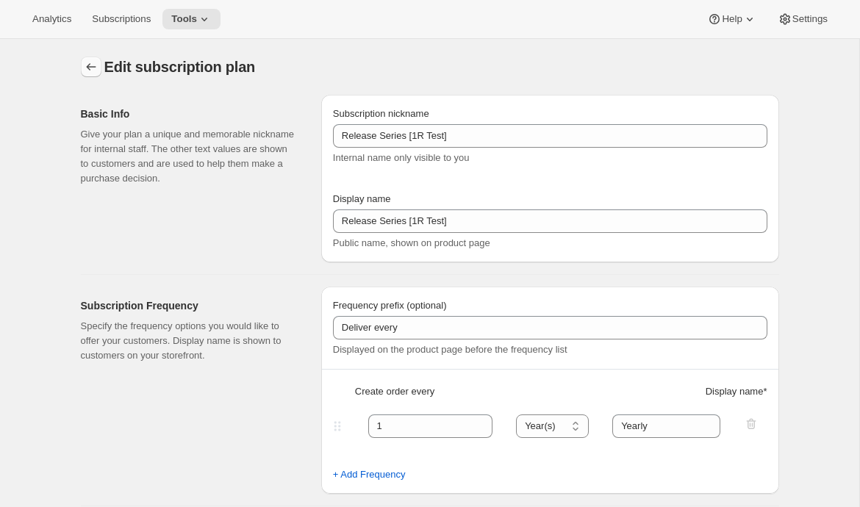
click at [84, 66] on icon "Subscription plans" at bounding box center [91, 67] width 15 height 15
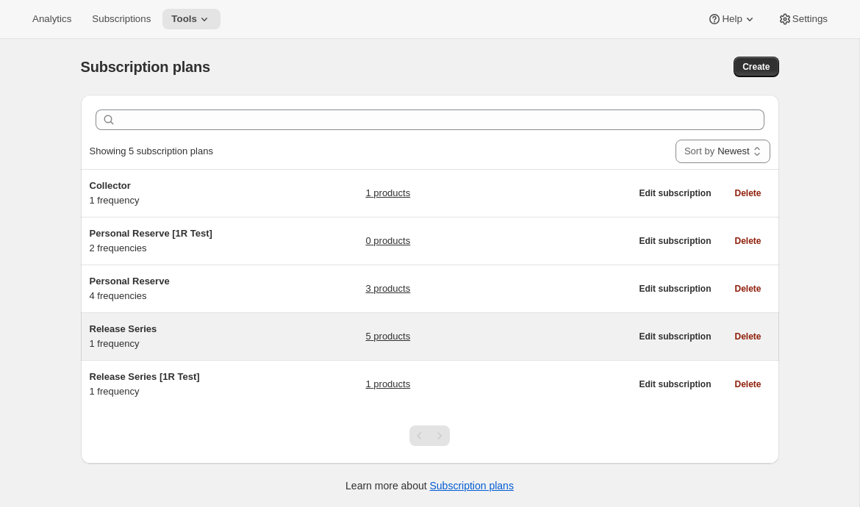
click at [132, 330] on span "Release Series" at bounding box center [124, 328] width 68 height 11
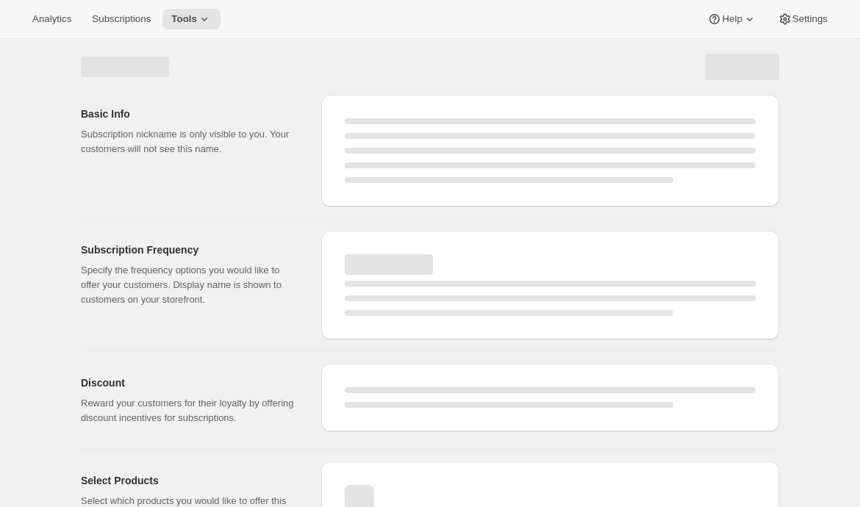
select select "WEEK"
select select "MONTH"
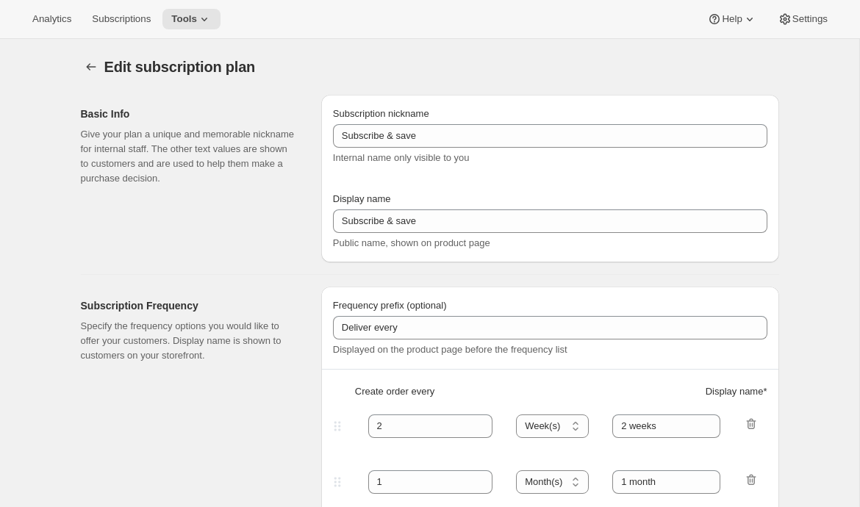
type input "Release Series"
type input "4"
select select "MONTH"
type input "4 months"
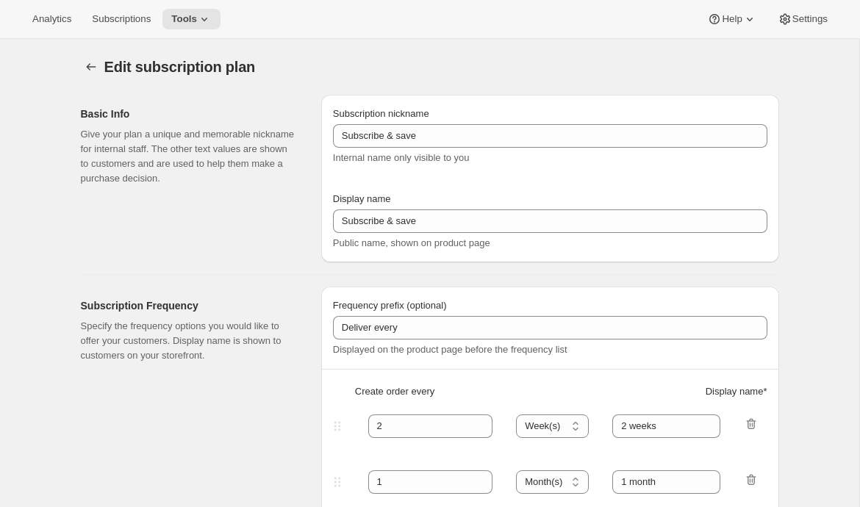
type input "Choose how many bottles you want of the Napa Valley Release​, Alexander Valley …"
checkbox input "true"
select select "YEARDAY"
select select "6"
select select "10"
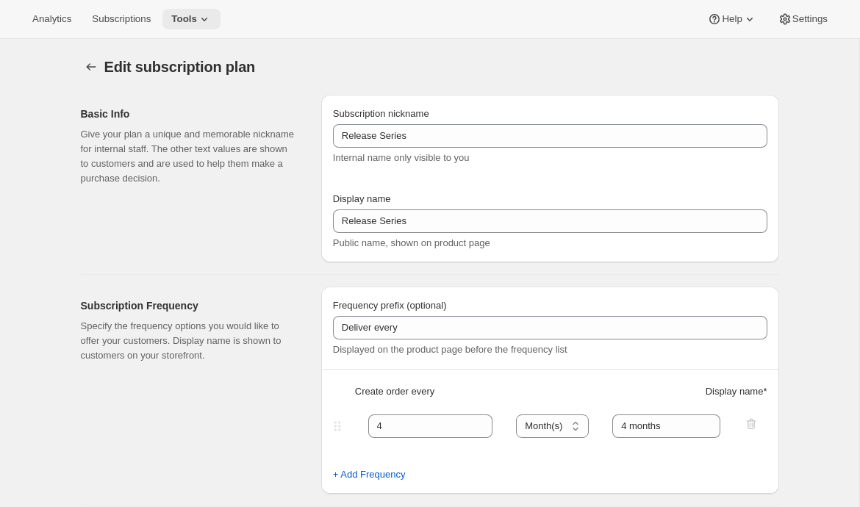
click at [208, 21] on icon at bounding box center [204, 19] width 15 height 15
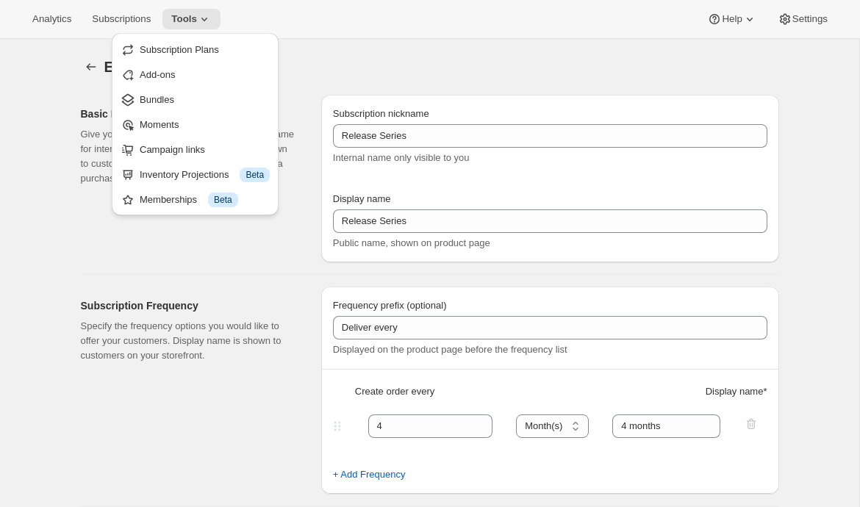
click at [359, 54] on div "Edit subscription plan. This page is ready Edit subscription plan" at bounding box center [430, 67] width 698 height 56
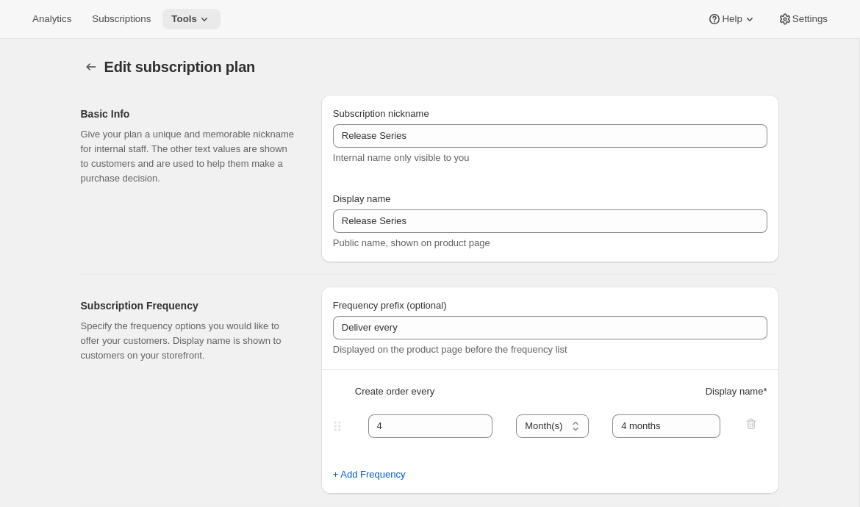
click at [197, 19] on span "Tools" at bounding box center [184, 19] width 26 height 12
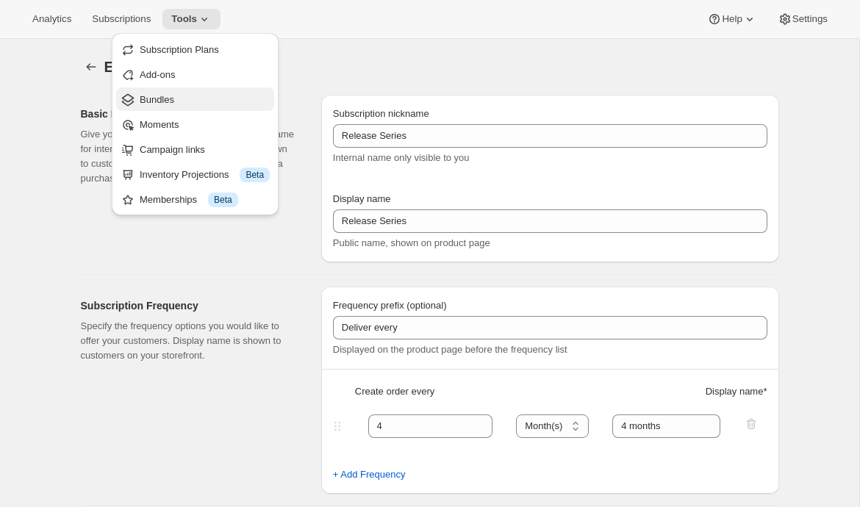
click at [176, 96] on span "Bundles" at bounding box center [205, 100] width 130 height 15
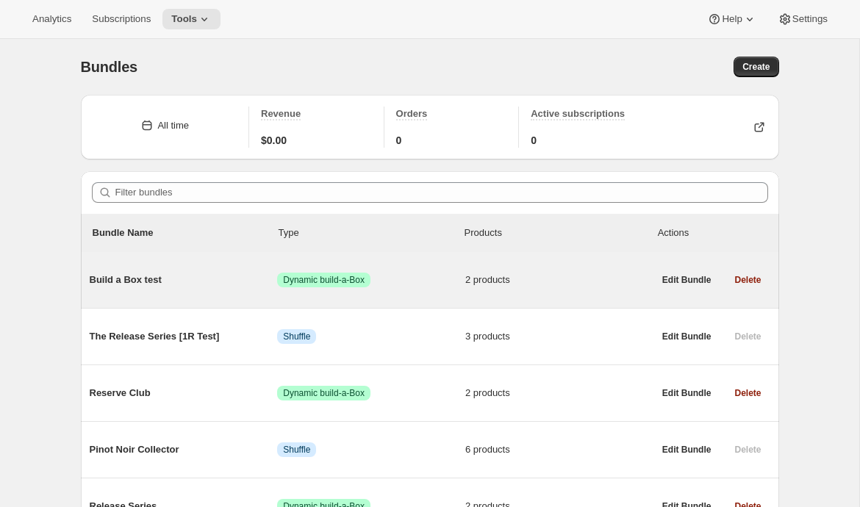
scroll to position [85, 0]
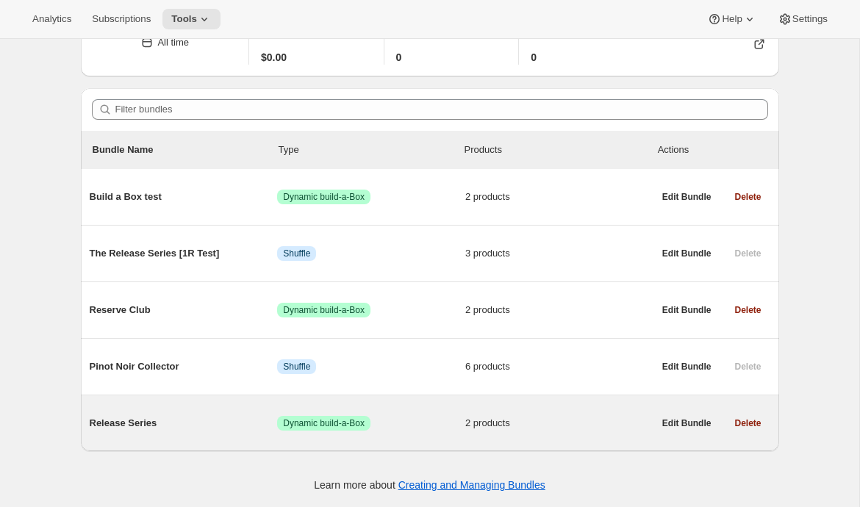
click at [172, 414] on div "Release Series Success Dynamic build-a-Box 2 products" at bounding box center [372, 423] width 564 height 38
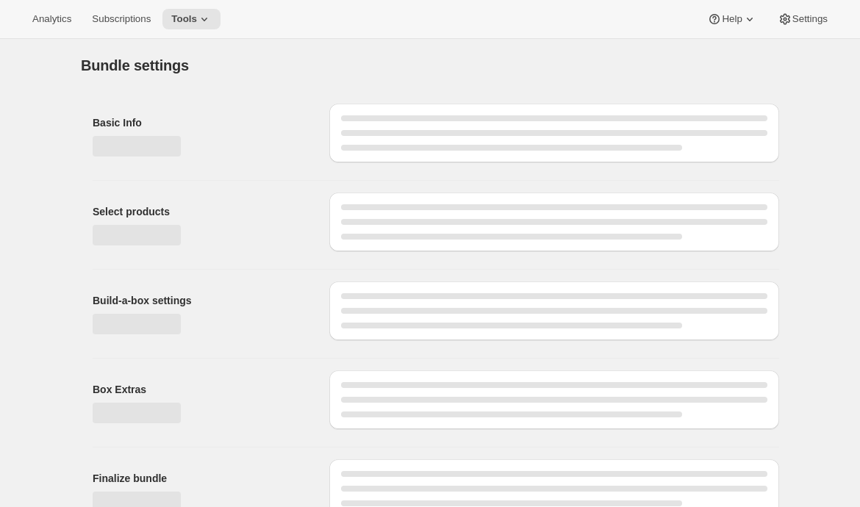
type input "Release Series"
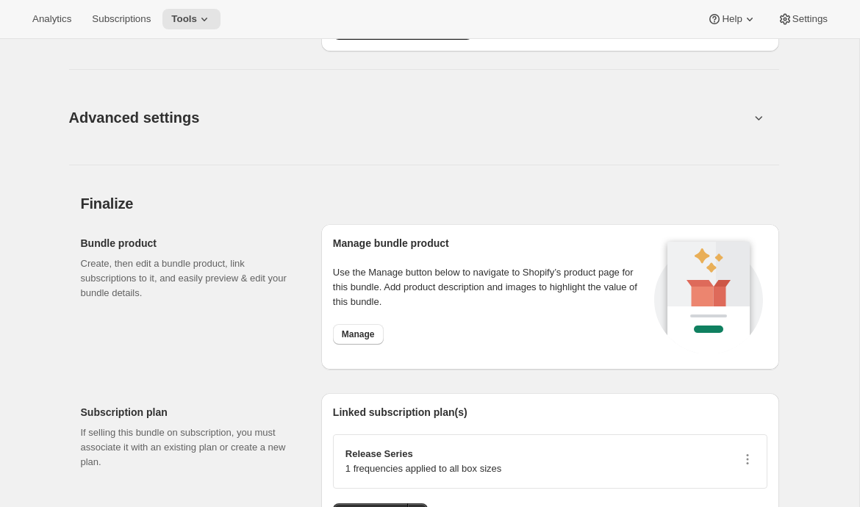
scroll to position [1349, 0]
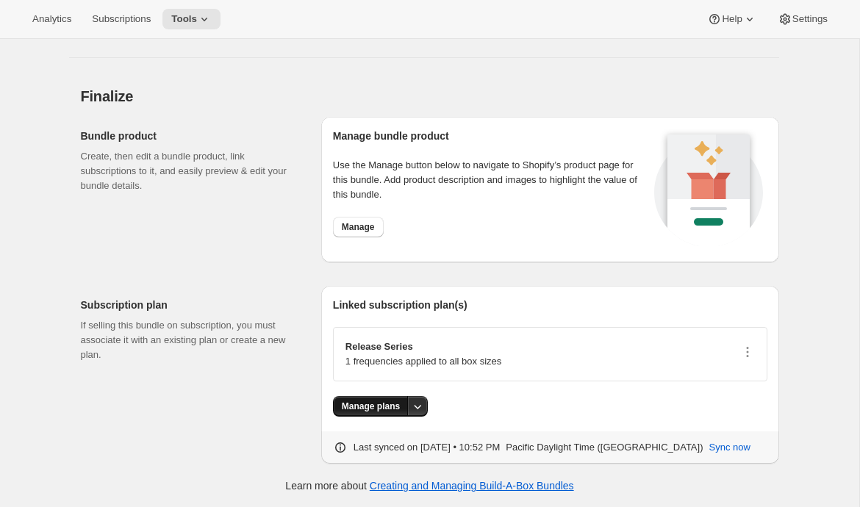
click at [351, 412] on button "Manage plans" at bounding box center [371, 406] width 76 height 21
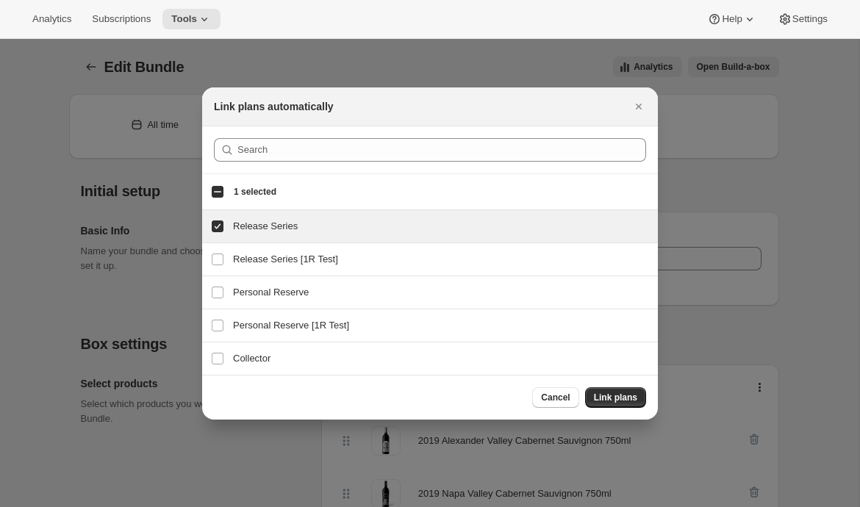
scroll to position [0, 0]
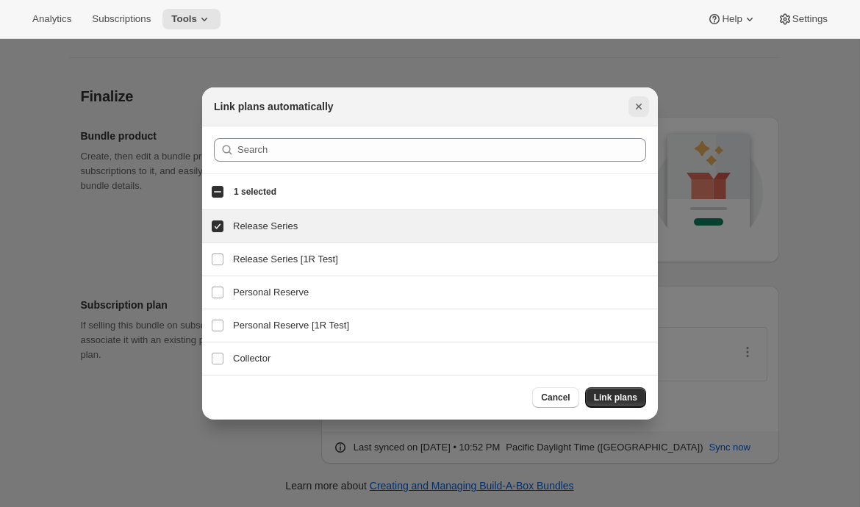
click at [633, 103] on icon "Close" at bounding box center [638, 106] width 15 height 15
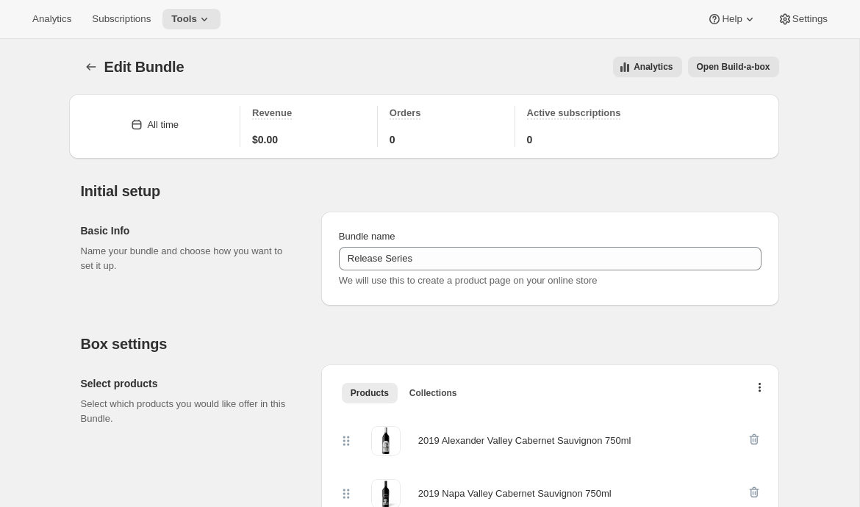
scroll to position [1349, 0]
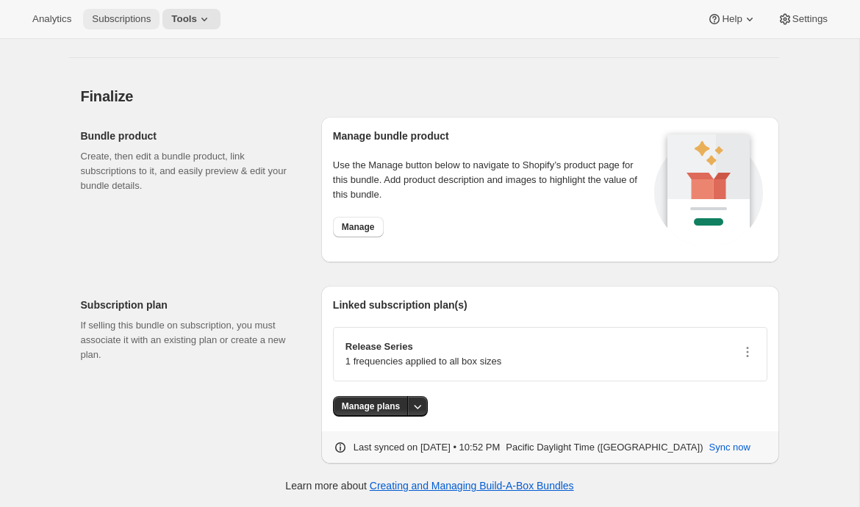
click at [140, 16] on span "Subscriptions" at bounding box center [121, 19] width 59 height 12
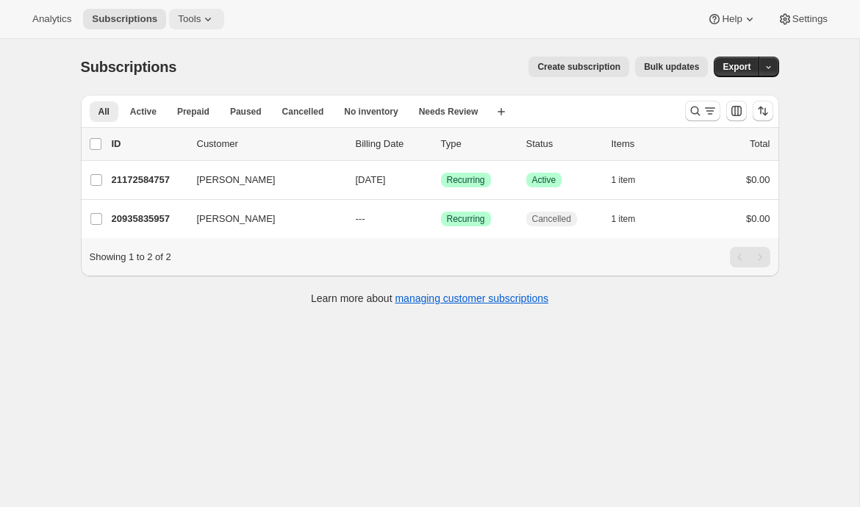
click at [192, 23] on span "Tools" at bounding box center [189, 19] width 23 height 12
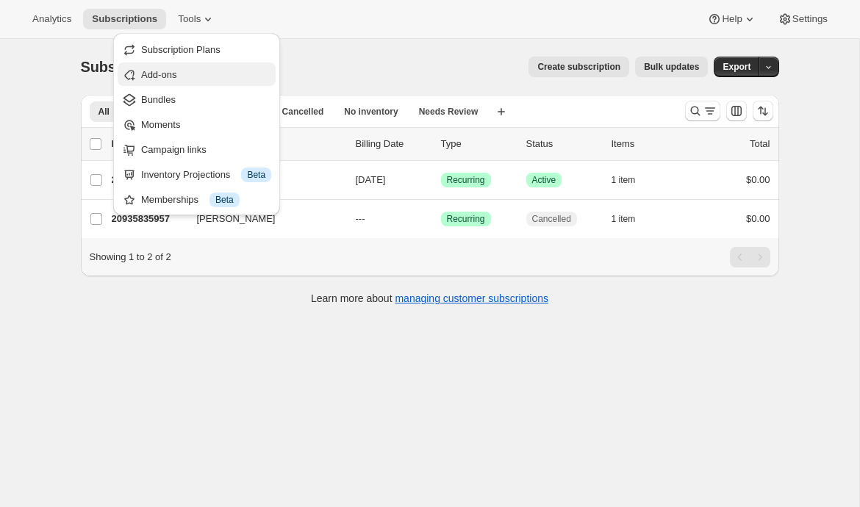
click at [176, 74] on span "Add-ons" at bounding box center [158, 74] width 35 height 11
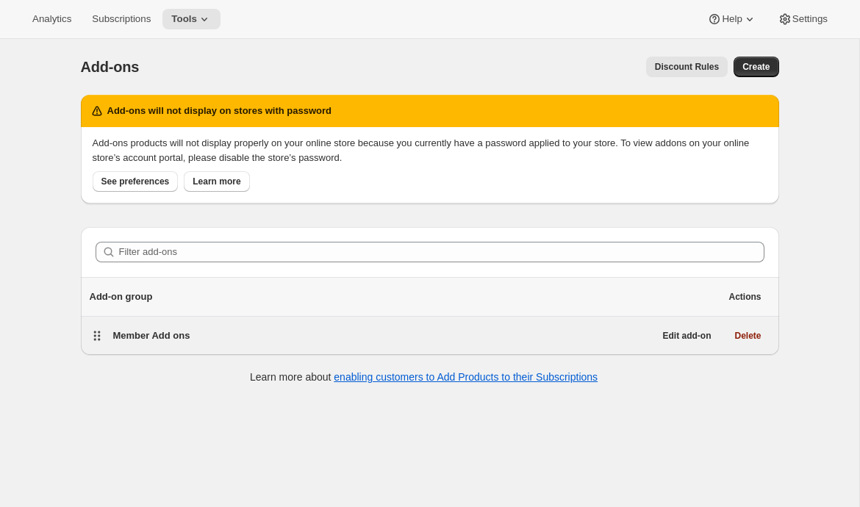
click at [161, 330] on span "Member Add ons" at bounding box center [151, 335] width 77 height 11
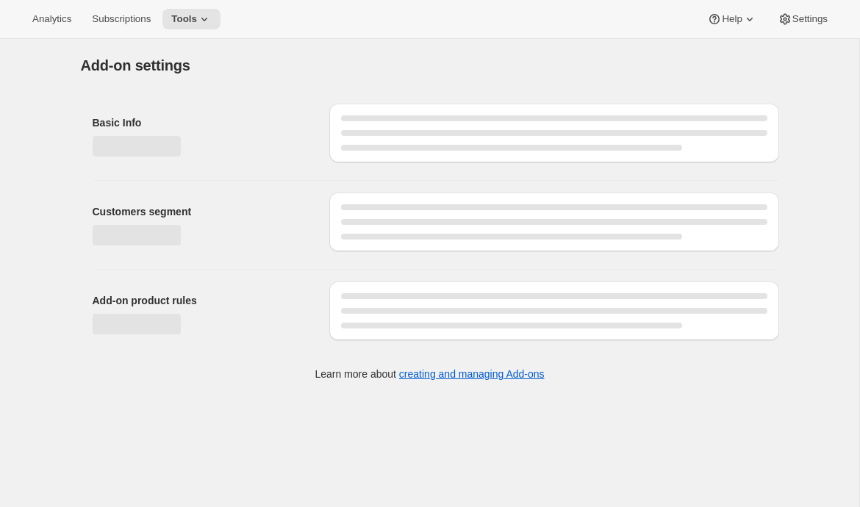
select select "selectedProducts"
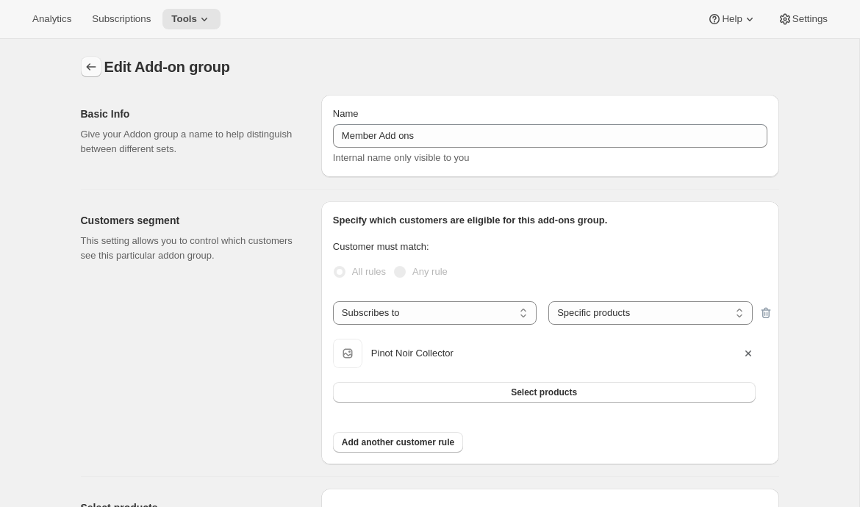
click at [87, 65] on icon "Addon groups" at bounding box center [91, 67] width 15 height 15
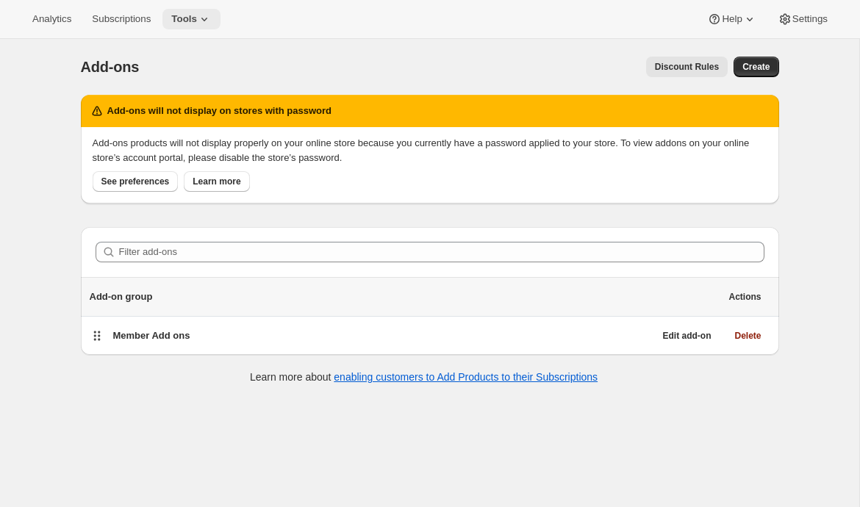
click at [212, 26] on button "Tools" at bounding box center [191, 19] width 58 height 21
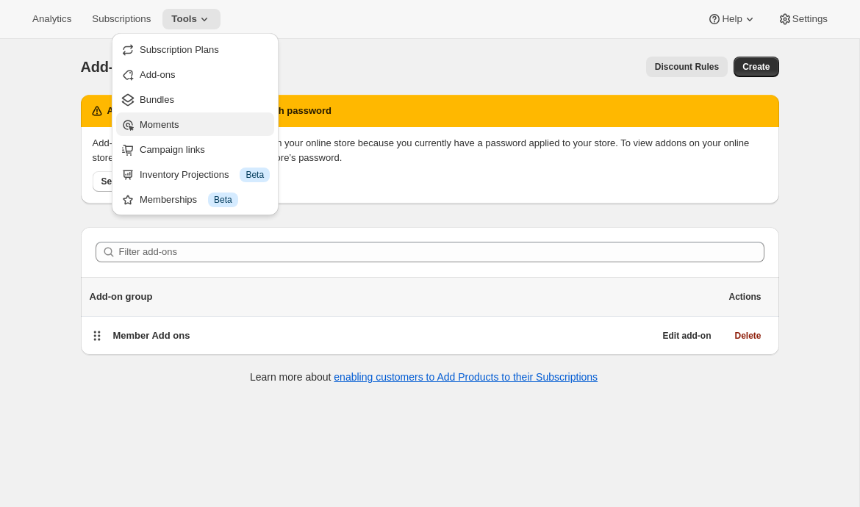
click at [193, 120] on span "Moments" at bounding box center [205, 125] width 130 height 15
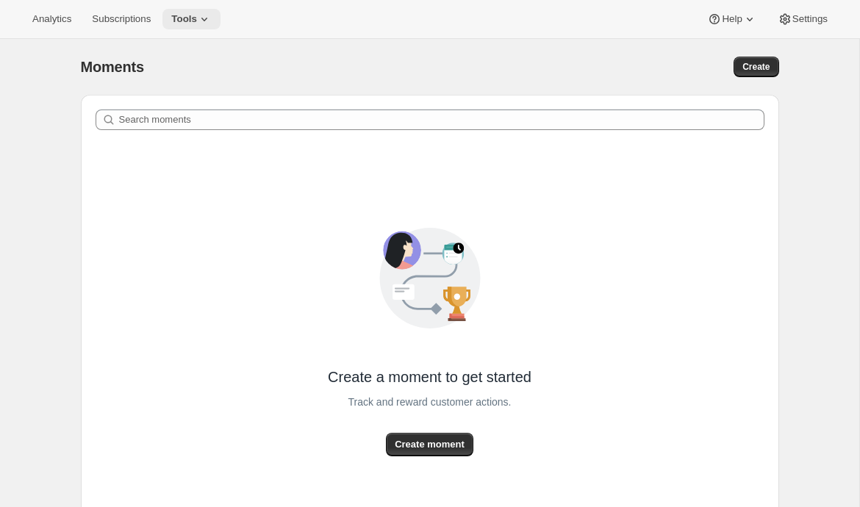
click at [204, 12] on icon at bounding box center [204, 19] width 15 height 15
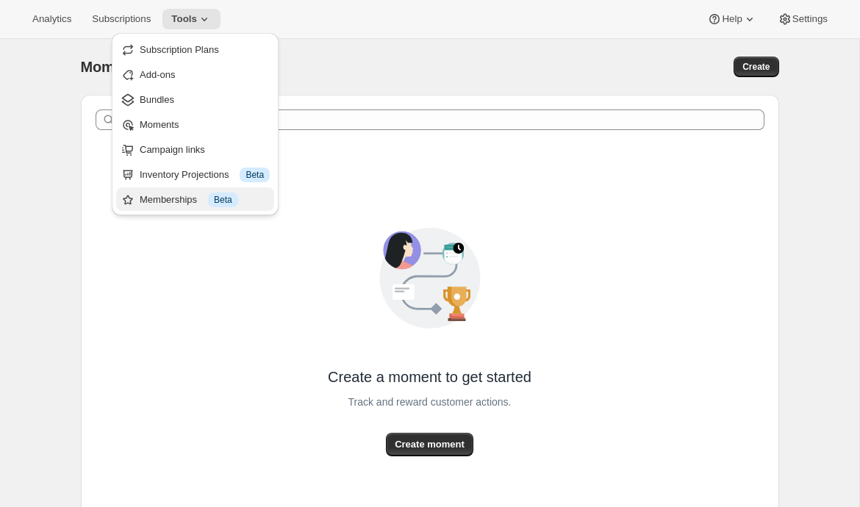
click at [162, 195] on div "Memberships Info Beta" at bounding box center [205, 200] width 130 height 15
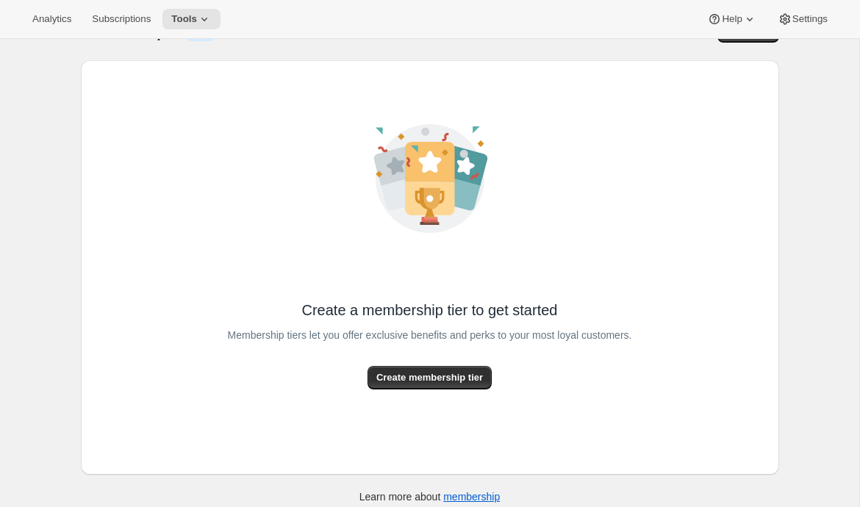
scroll to position [46, 0]
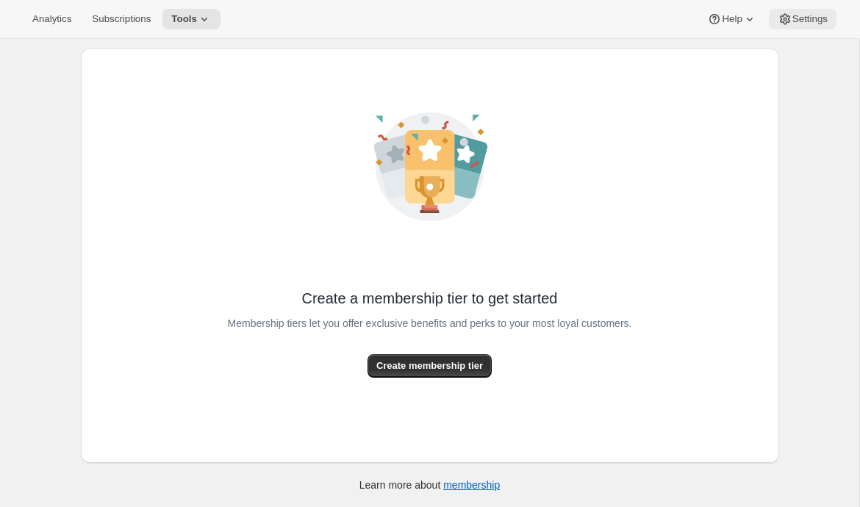
click at [804, 21] on span "Settings" at bounding box center [809, 19] width 35 height 12
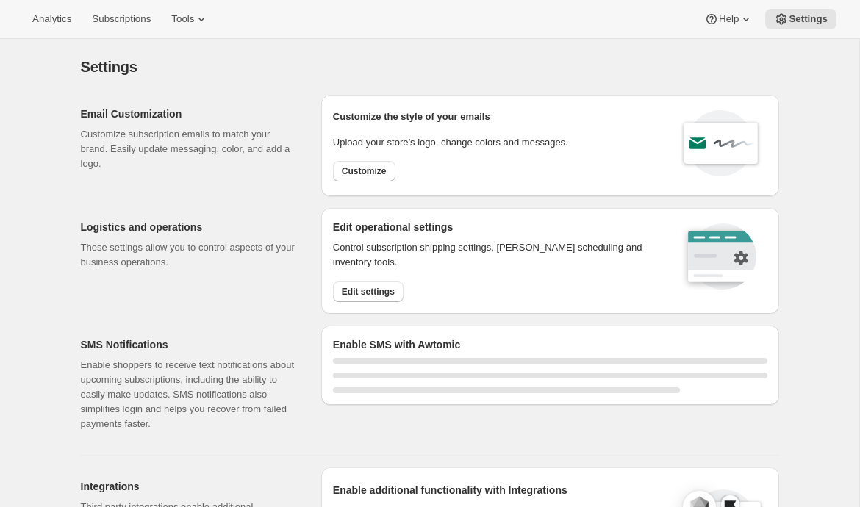
select select "22:00"
select select "09:00"
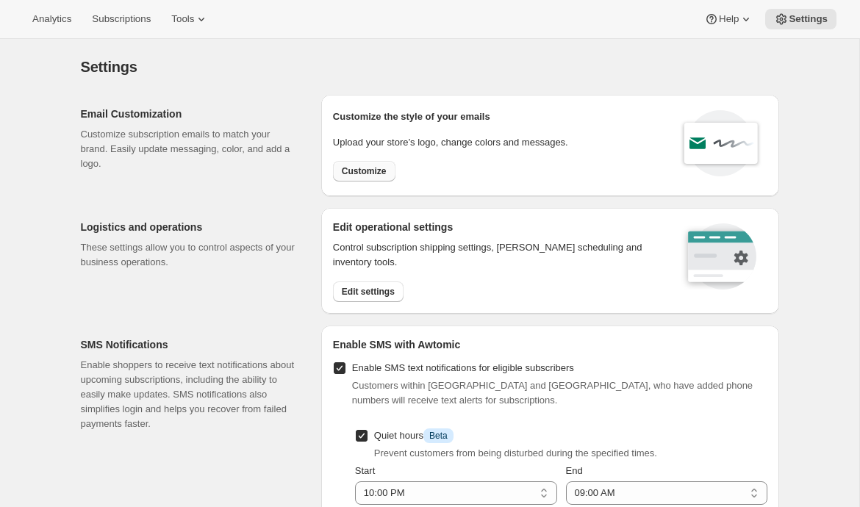
click at [370, 170] on span "Customize" at bounding box center [364, 171] width 45 height 12
select select "subscriptionMessage"
select select "5"
select select "15"
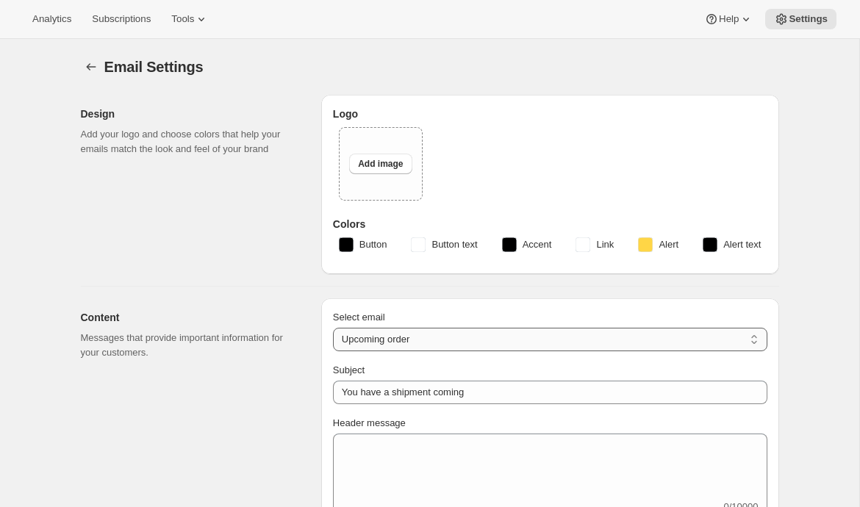
type input "Silver Oak Cellars"
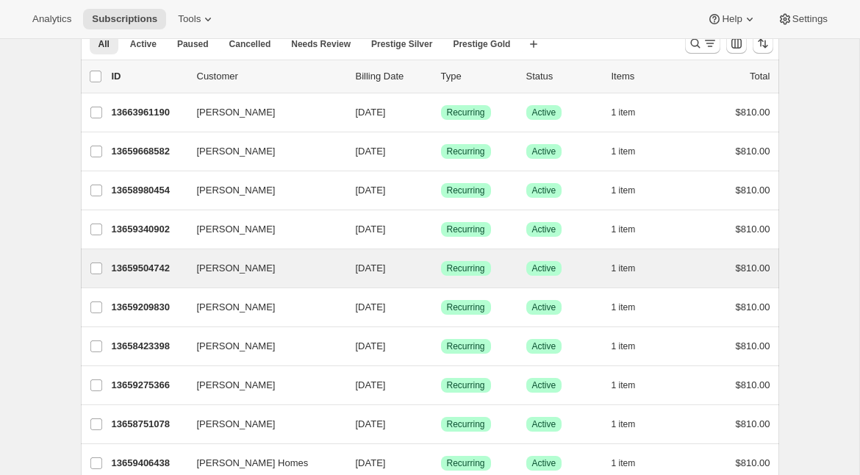
scroll to position [70, 0]
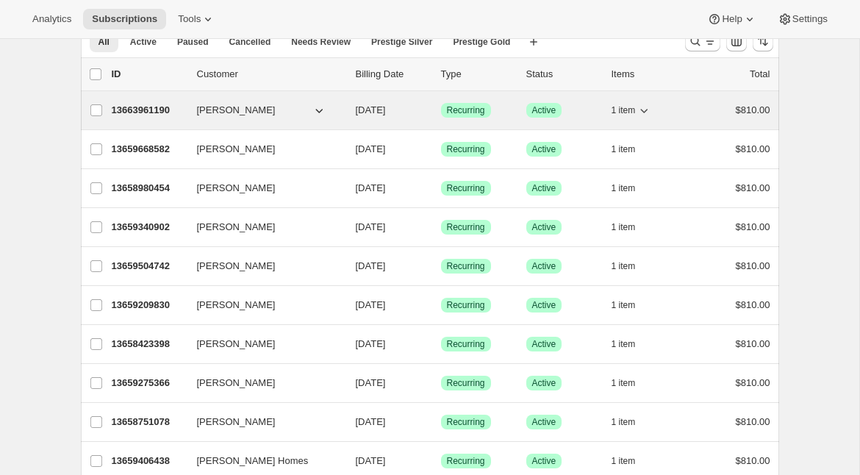
click at [153, 109] on p "13663961190" at bounding box center [148, 110] width 73 height 15
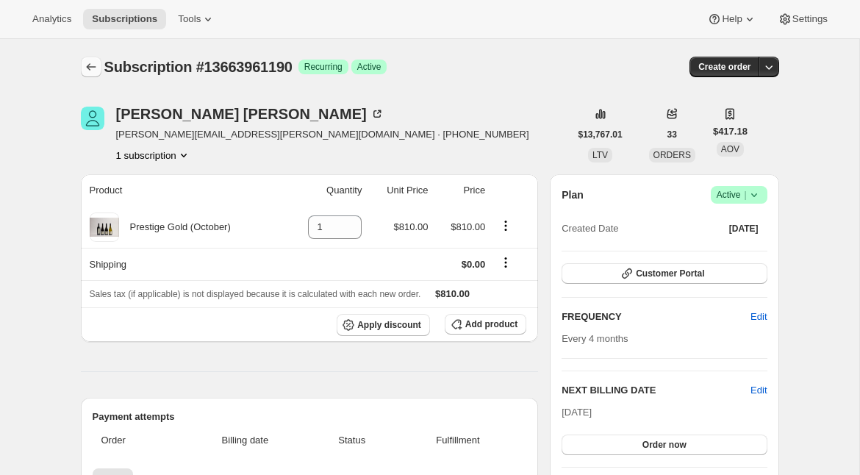
click at [87, 65] on icon "Subscriptions" at bounding box center [91, 67] width 15 height 15
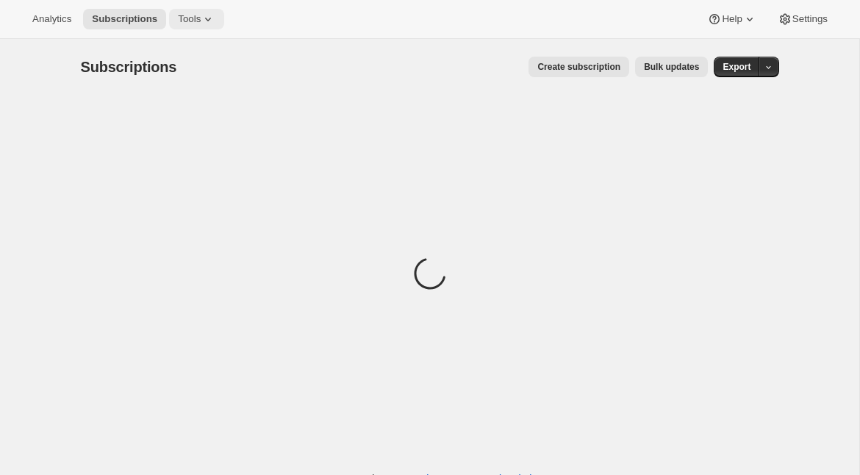
click at [201, 17] on span "Tools" at bounding box center [189, 19] width 23 height 12
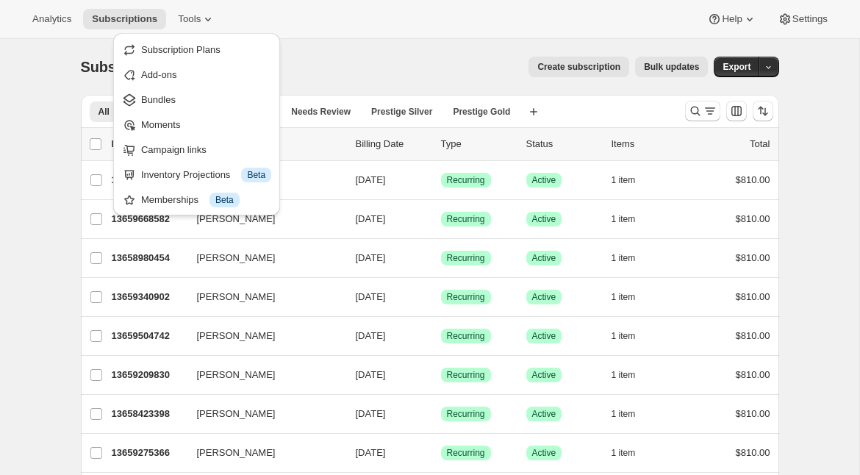
click at [260, 1] on div "Analytics Subscriptions Tools Help Settings" at bounding box center [430, 19] width 860 height 39
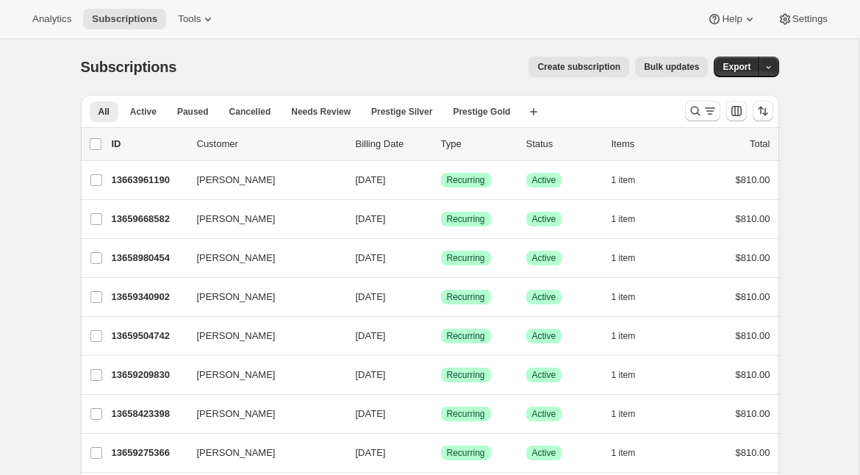
click at [691, 62] on span "Bulk updates" at bounding box center [671, 67] width 55 height 12
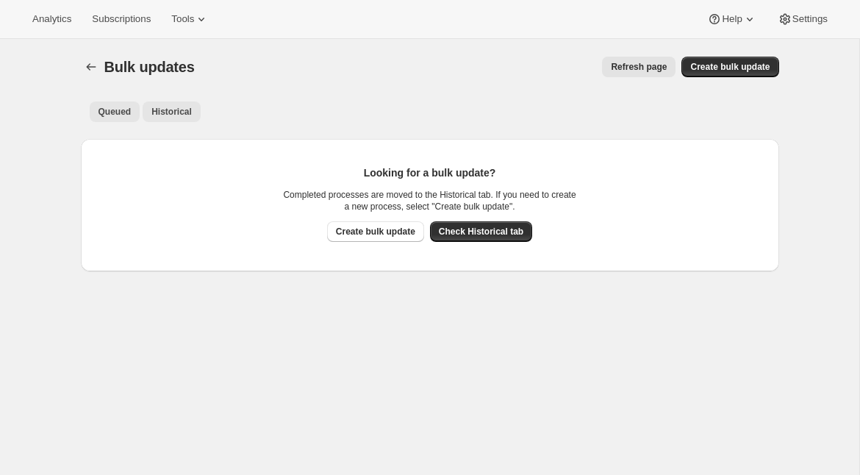
click at [165, 111] on span "Historical" at bounding box center [171, 112] width 40 height 12
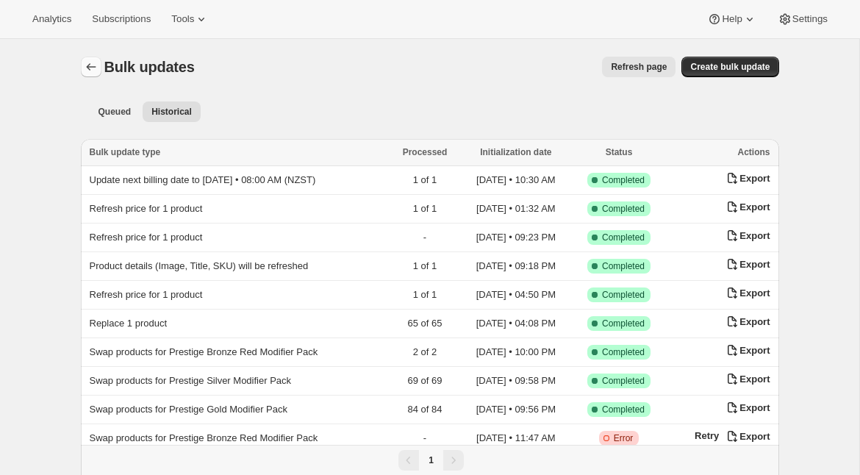
click at [88, 70] on icon "Bulk updates" at bounding box center [91, 67] width 15 height 15
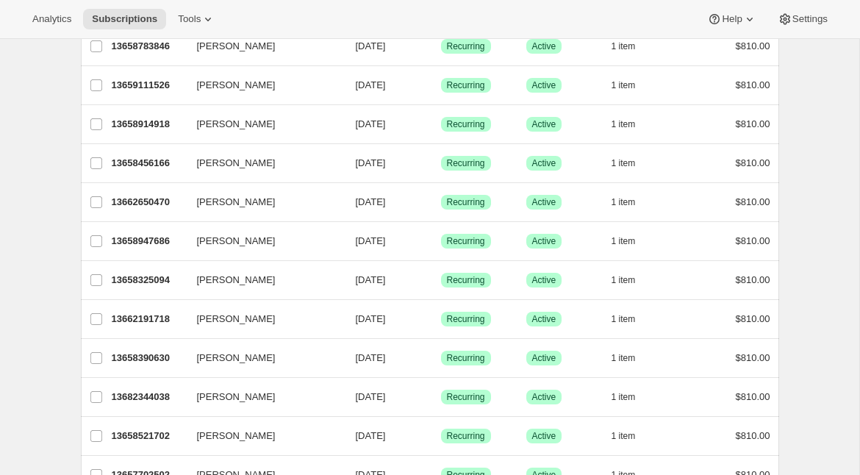
scroll to position [1265, 0]
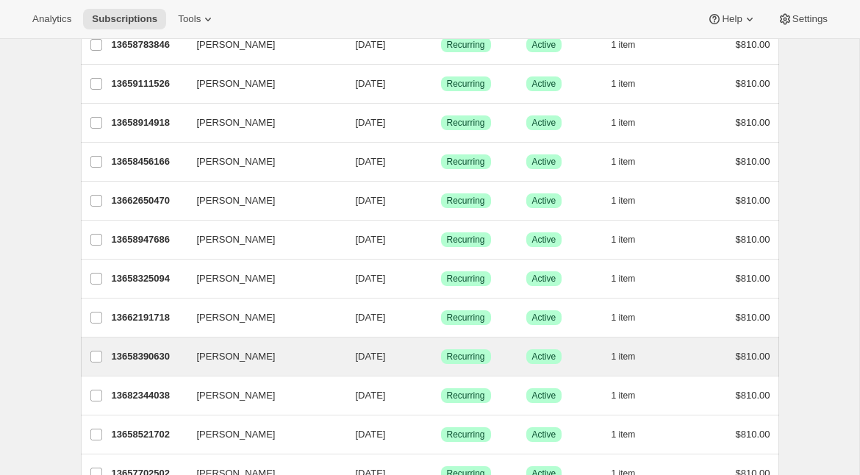
click at [147, 340] on div "[PERSON_NAME] 13658390630 [PERSON_NAME] [DATE] Success Recurring Success Active…" at bounding box center [430, 356] width 698 height 38
click at [143, 359] on p "13658390630" at bounding box center [148, 356] width 73 height 15
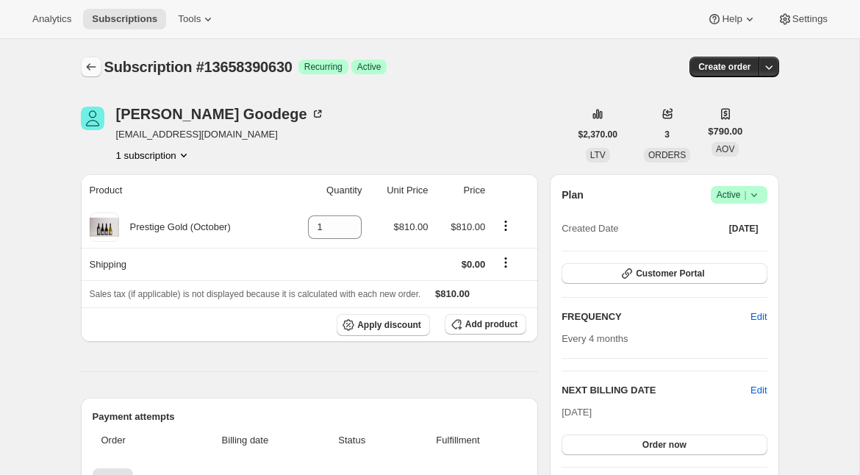
click at [85, 61] on icon "Subscriptions" at bounding box center [91, 67] width 15 height 15
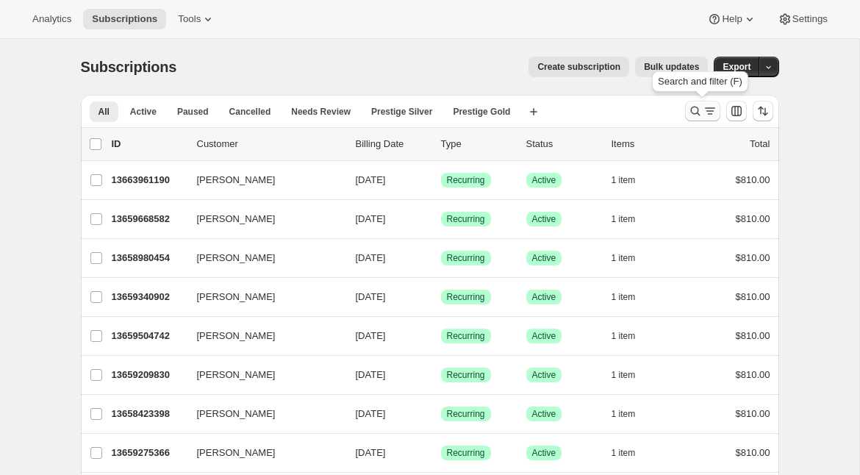
click at [696, 109] on icon "Search and filter results" at bounding box center [695, 111] width 15 height 15
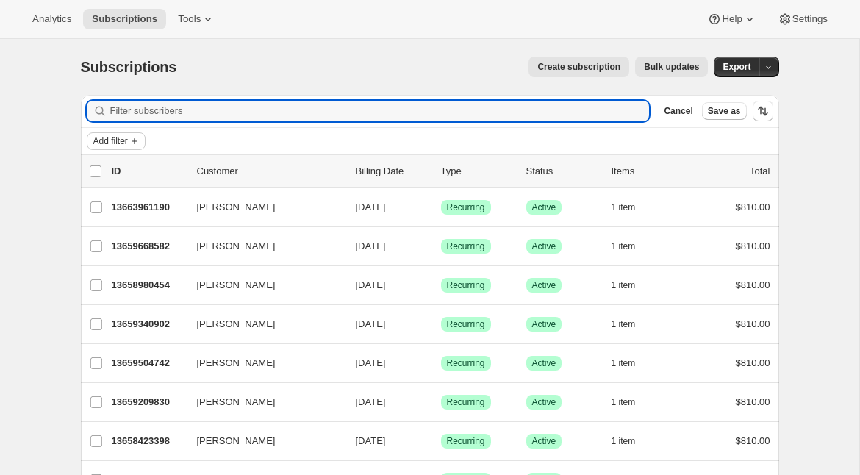
click at [108, 136] on span "Add filter" at bounding box center [110, 141] width 35 height 12
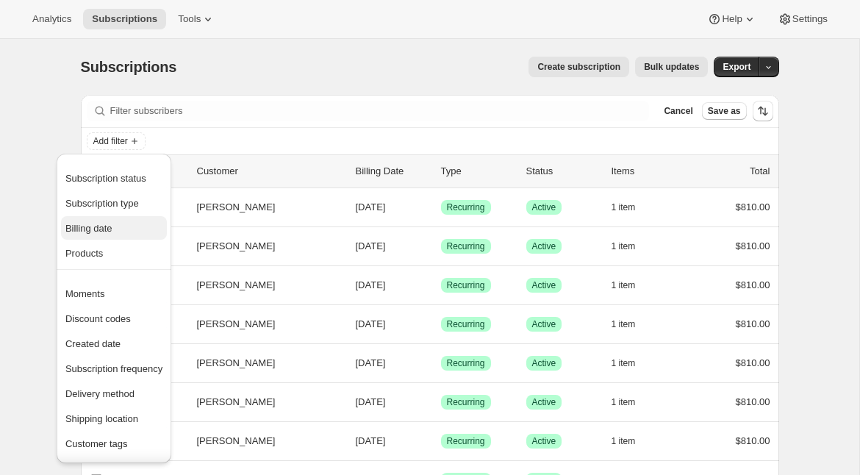
click at [109, 229] on span "Billing date" at bounding box center [88, 228] width 47 height 11
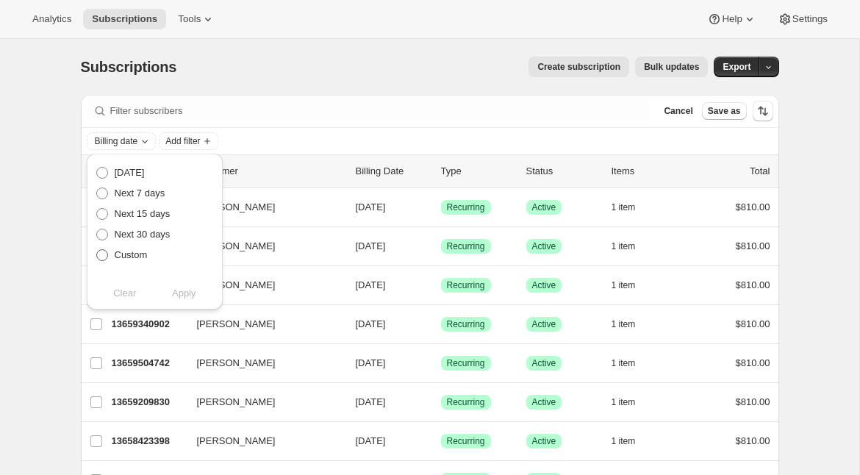
click at [126, 254] on span "Custom" at bounding box center [131, 254] width 33 height 11
click at [97, 250] on input "Custom" at bounding box center [96, 249] width 1 height 1
radio input "true"
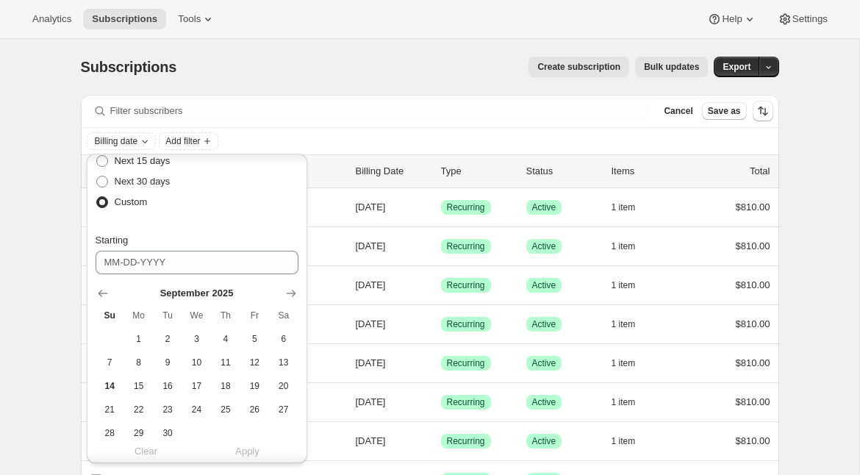
scroll to position [56, 0]
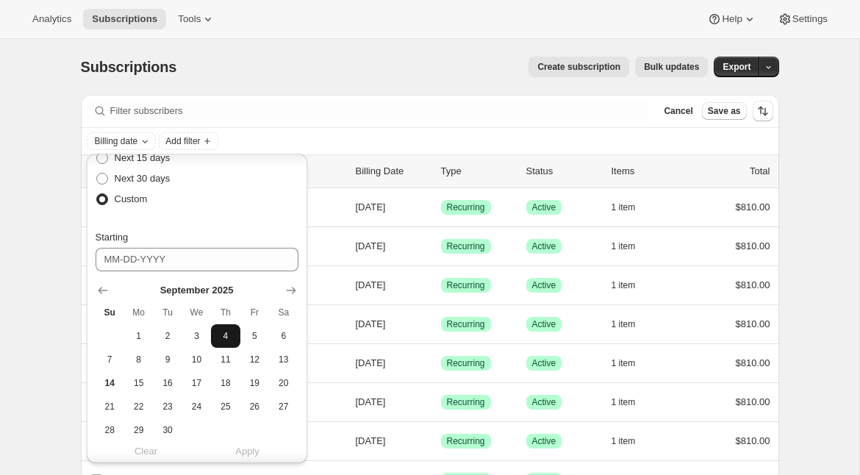
click at [222, 334] on span "4" at bounding box center [225, 336] width 17 height 12
click at [245, 333] on button "5" at bounding box center [254, 336] width 29 height 24
click at [223, 342] on button "4" at bounding box center [225, 336] width 29 height 24
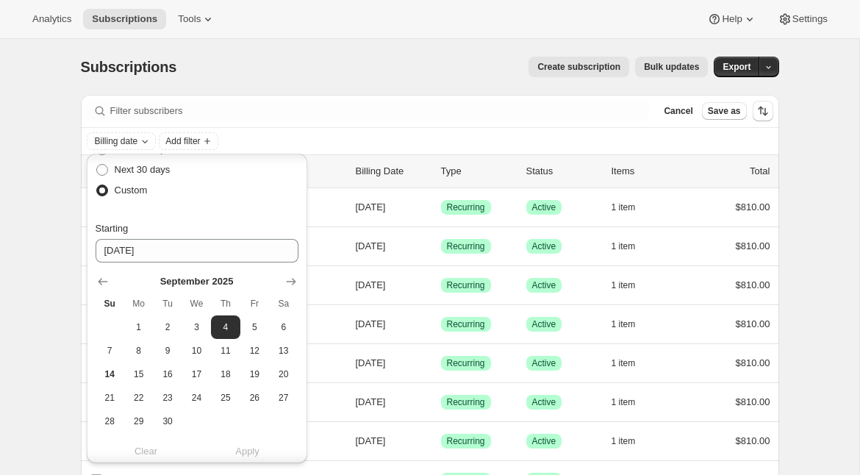
scroll to position [5, 0]
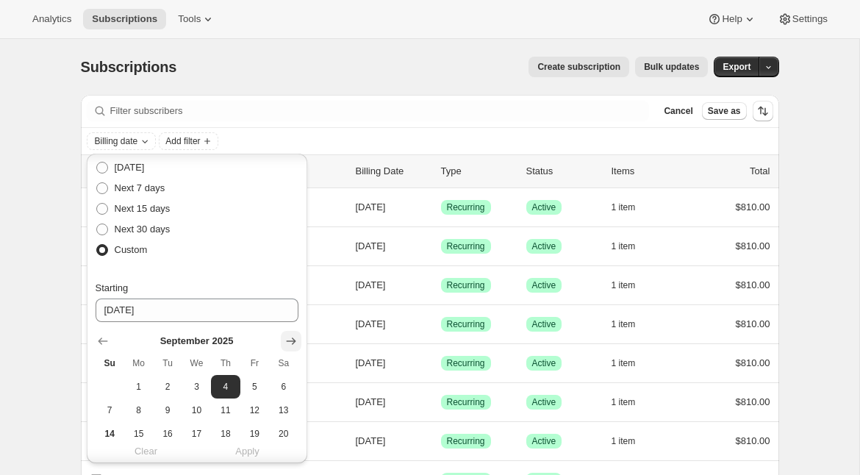
click at [292, 346] on icon "Show next month, October 2025" at bounding box center [291, 341] width 15 height 15
click at [279, 385] on span "4" at bounding box center [283, 387] width 17 height 12
type input "[DATE]"
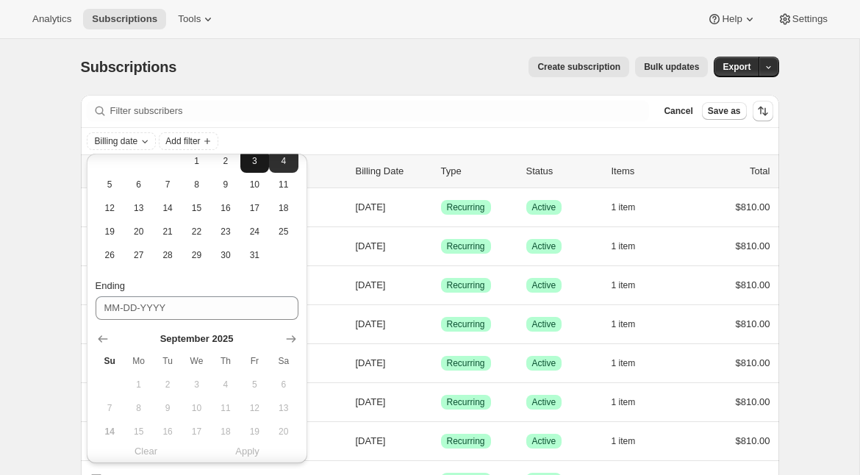
scroll to position [248, 0]
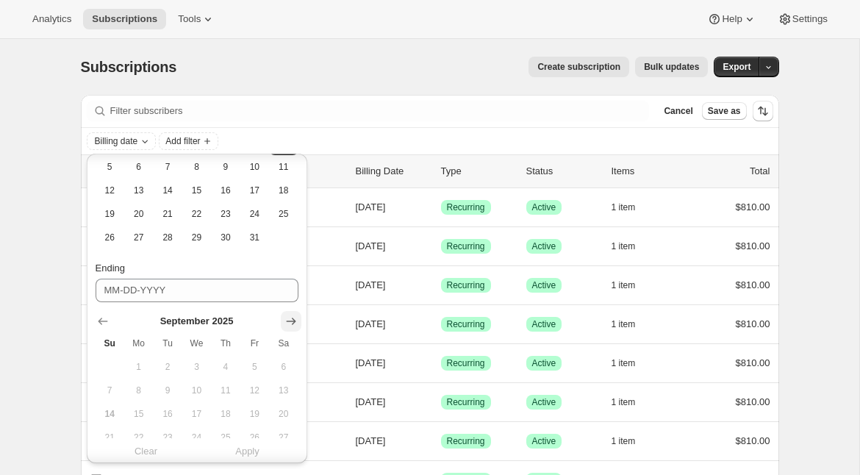
click at [290, 316] on icon "Show next month, October 2025" at bounding box center [291, 321] width 15 height 15
click at [107, 393] on span "5" at bounding box center [109, 390] width 17 height 12
type input "[DATE]"
click at [233, 450] on button "Apply" at bounding box center [247, 451] width 119 height 24
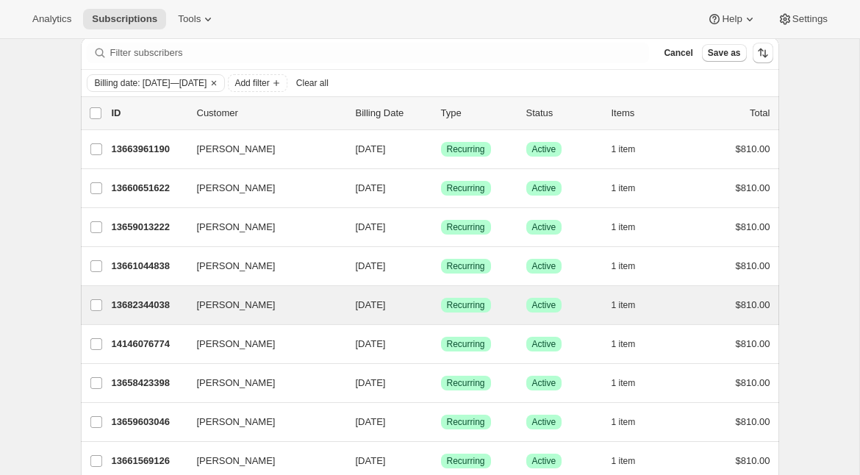
scroll to position [0, 0]
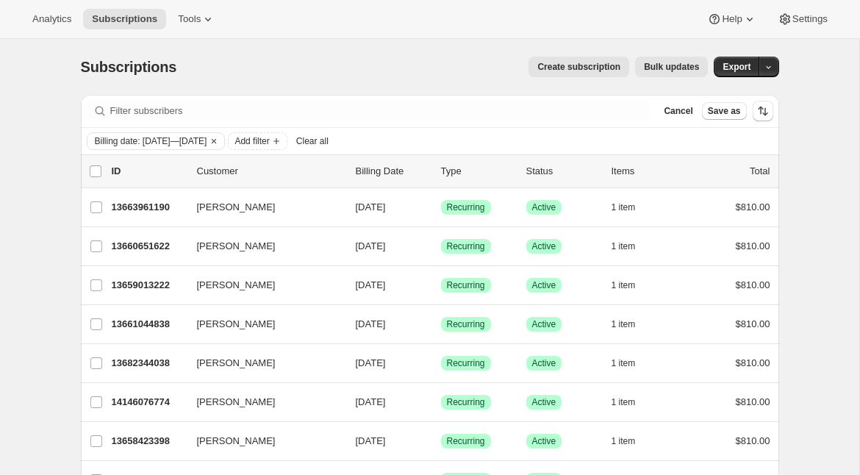
click at [658, 61] on button "Bulk updates" at bounding box center [671, 67] width 73 height 21
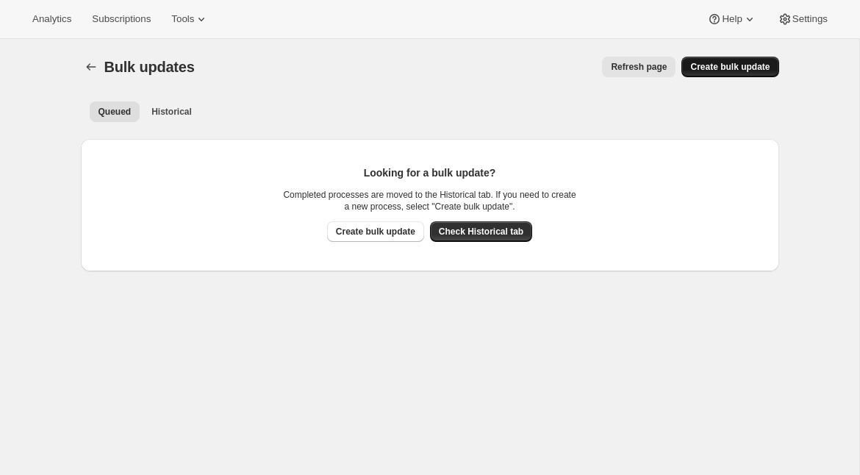
click at [704, 70] on span "Create bulk update" at bounding box center [729, 67] width 79 height 12
select select "16"
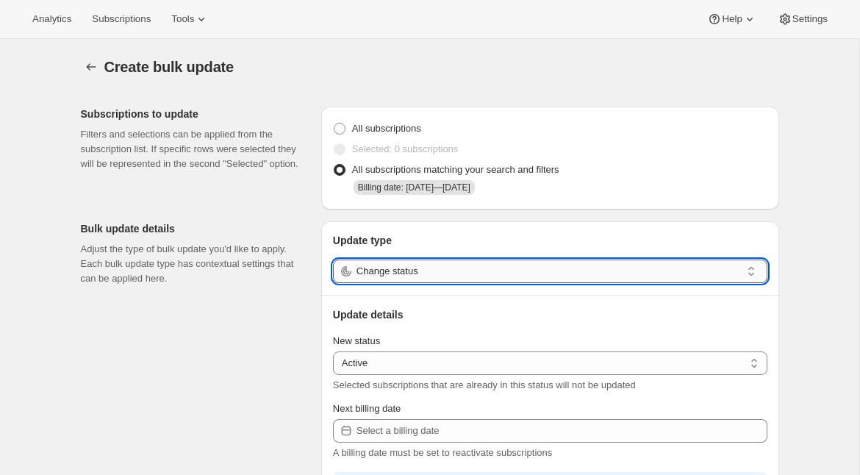
click at [434, 277] on input "Change status" at bounding box center [548, 271] width 384 height 24
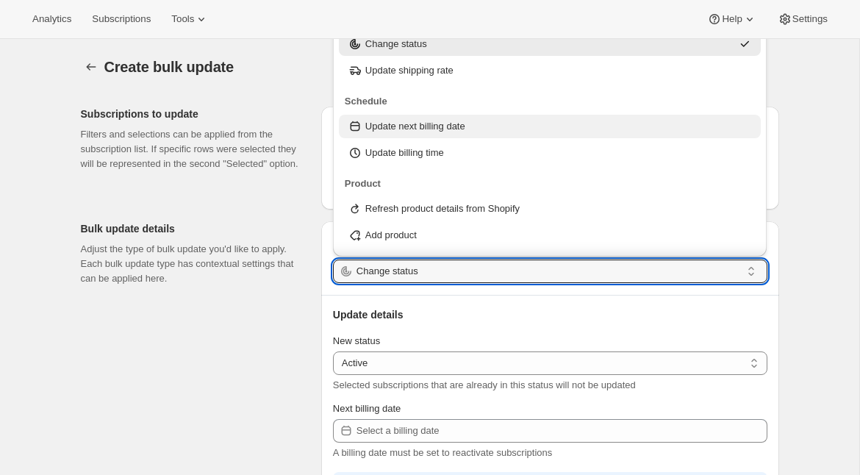
click at [451, 129] on p "Update next billing date" at bounding box center [415, 126] width 100 height 15
type input "Update next billing date"
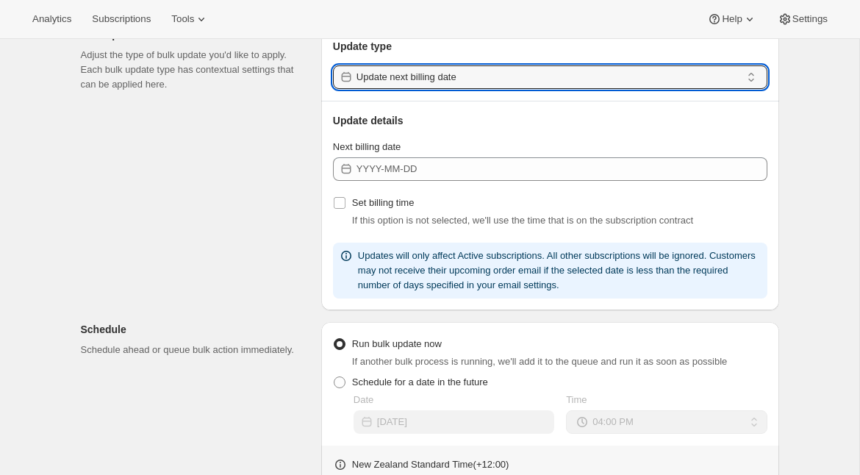
scroll to position [252, 0]
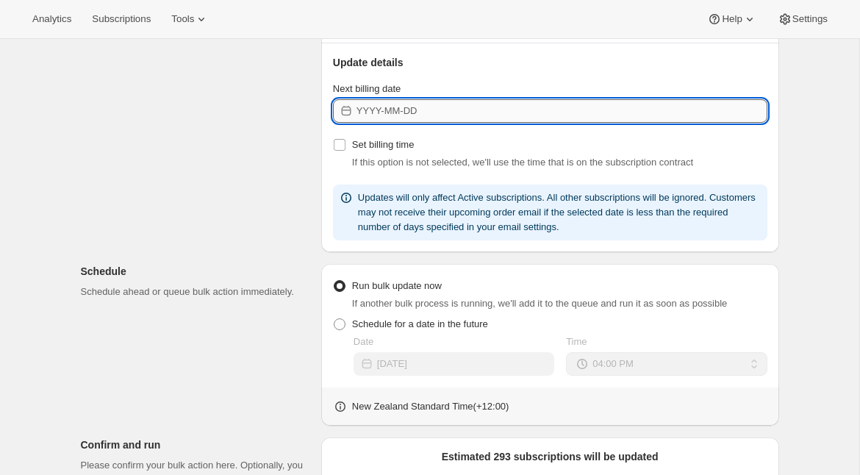
click at [409, 111] on input "Next billing date" at bounding box center [561, 111] width 411 height 24
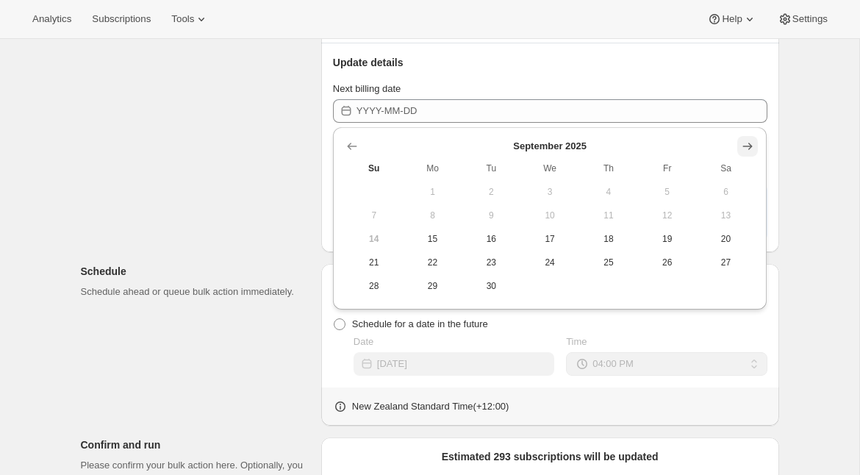
click at [748, 144] on icon "Show next month, October 2025" at bounding box center [747, 146] width 15 height 15
click at [381, 216] on span "5" at bounding box center [374, 215] width 47 height 12
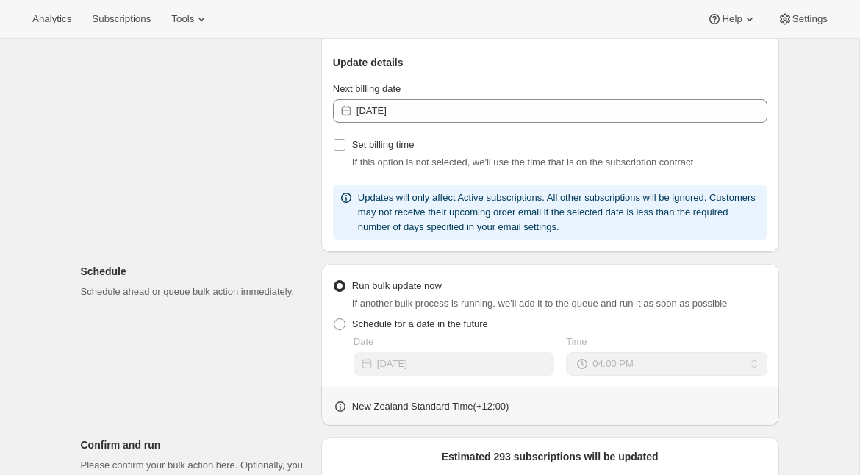
click at [223, 245] on div "Subscriptions to update Filters and selections can be applied from the subscrip…" at bounding box center [424, 290] width 710 height 895
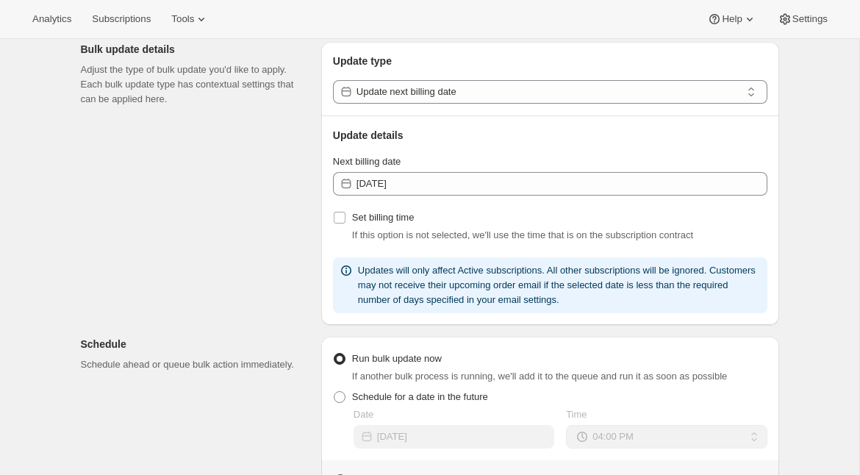
scroll to position [179, 0]
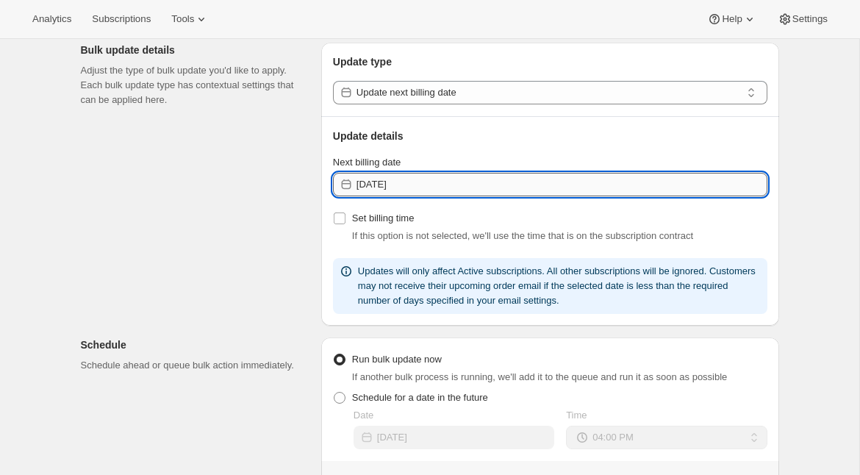
click at [406, 181] on input "[DATE]" at bounding box center [561, 185] width 411 height 24
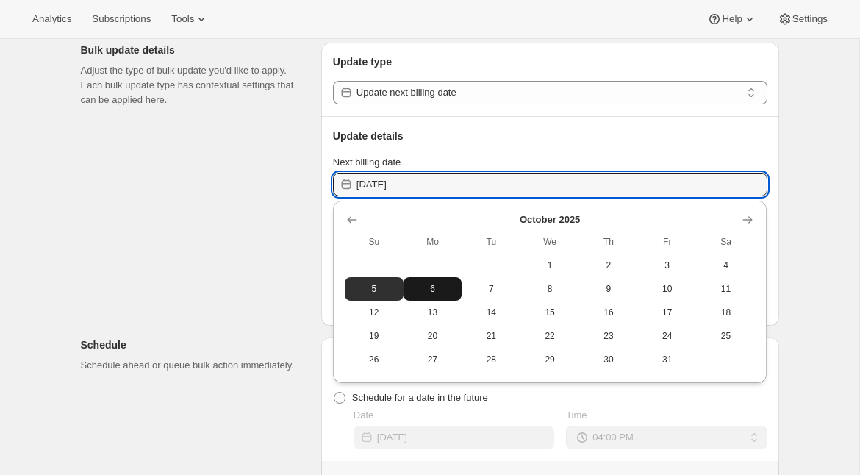
click at [428, 290] on span "6" at bounding box center [432, 289] width 47 height 12
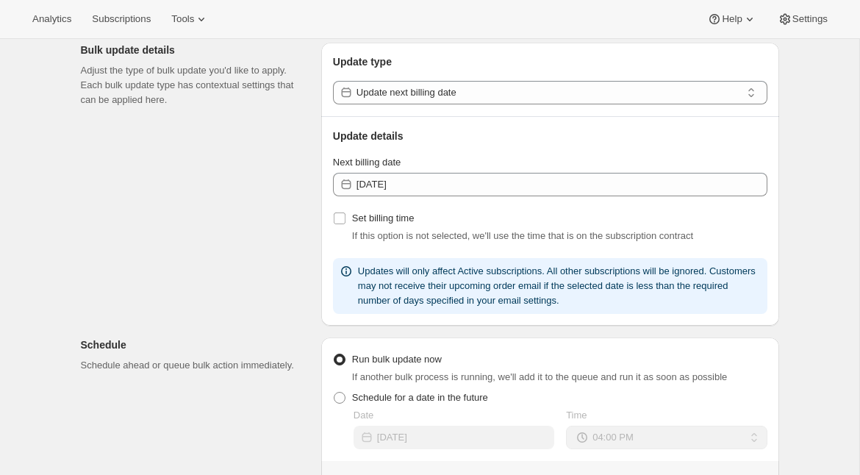
click at [221, 356] on div "Schedule Schedule ahead or queue bulk action immediately." at bounding box center [195, 354] width 229 height 35
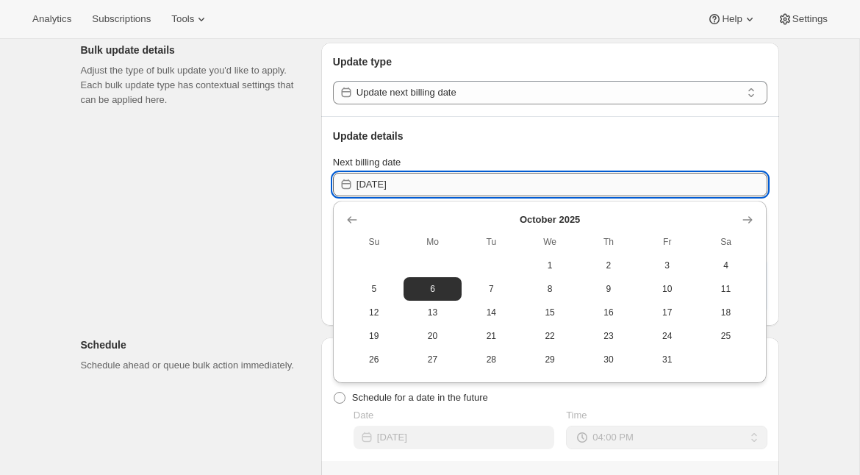
click at [431, 182] on input "[DATE]" at bounding box center [561, 185] width 411 height 24
click at [376, 298] on button "5" at bounding box center [374, 289] width 59 height 24
type input "[DATE]"
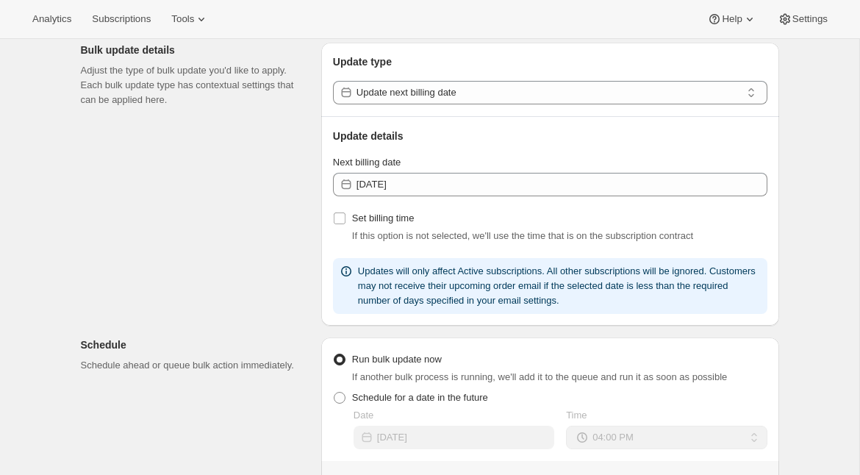
click at [256, 392] on div "Subscriptions to update Filters and selections can be applied from the subscrip…" at bounding box center [424, 363] width 710 height 895
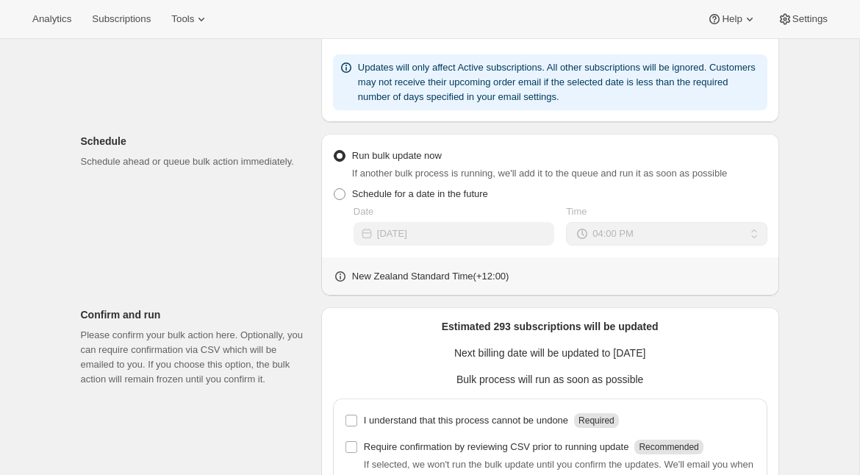
scroll to position [388, 0]
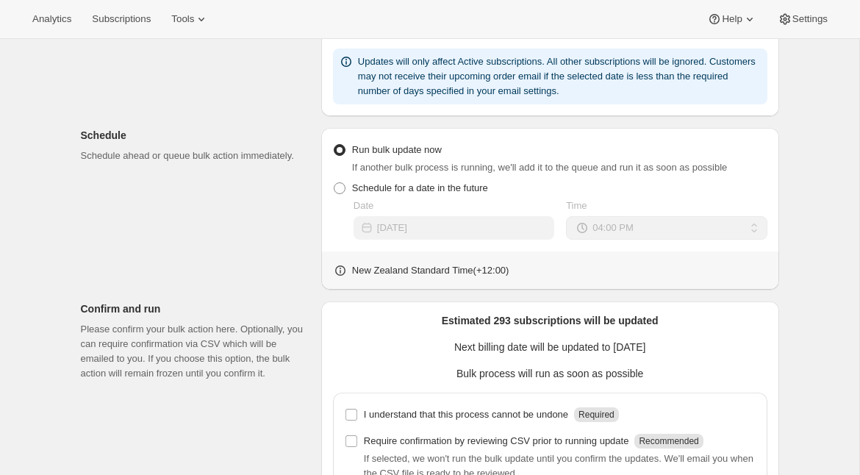
click at [468, 341] on p "Next billing date will be updated to [DATE]" at bounding box center [550, 346] width 434 height 15
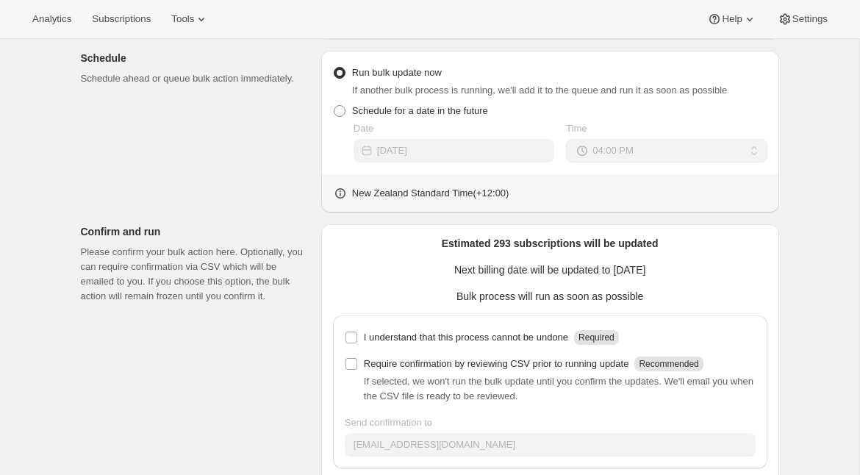
scroll to position [539, 0]
